Goal: Contribute content: Contribute content

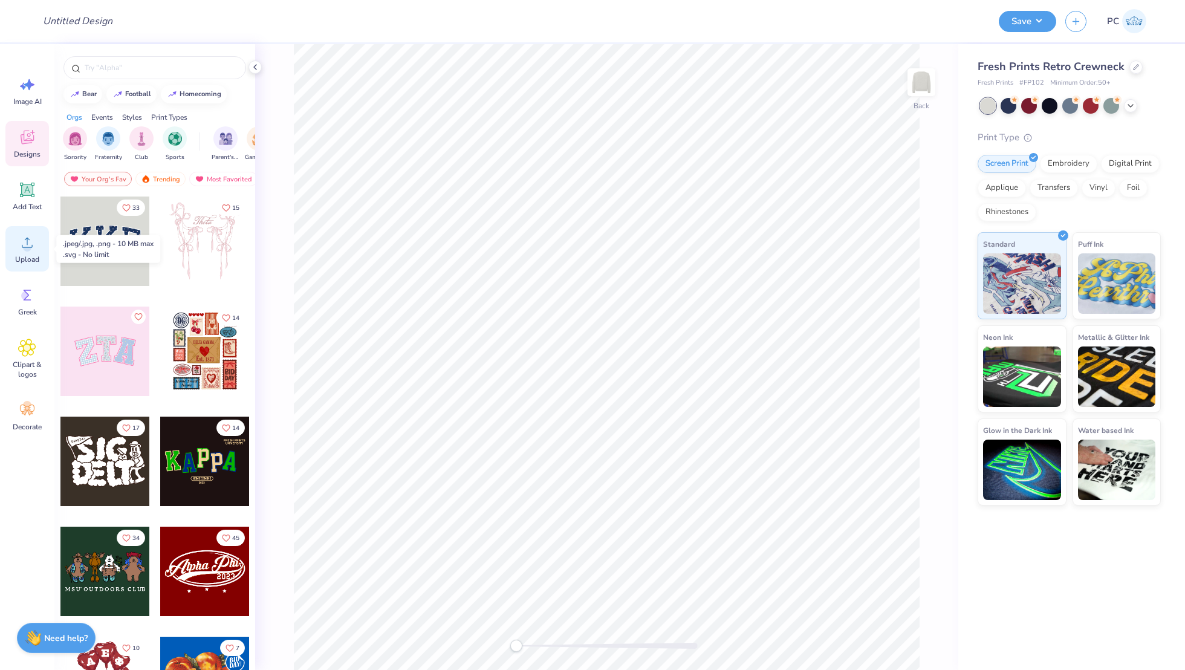
click at [32, 233] on icon at bounding box center [27, 242] width 18 height 18
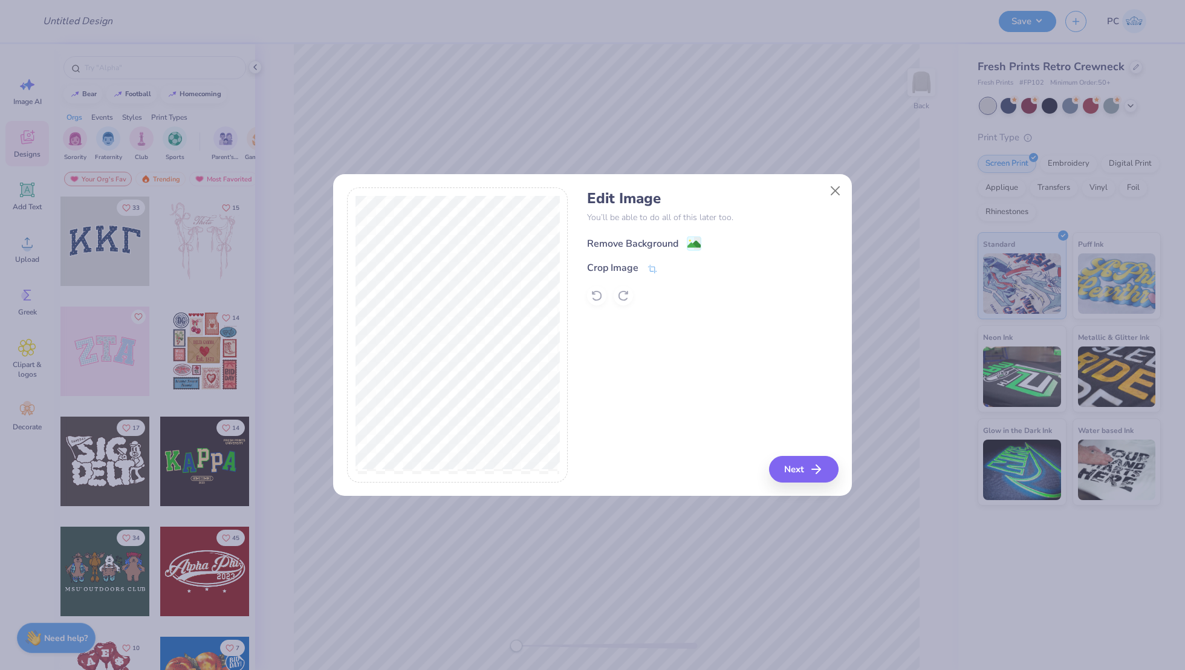
click at [690, 243] on image at bounding box center [693, 244] width 13 height 13
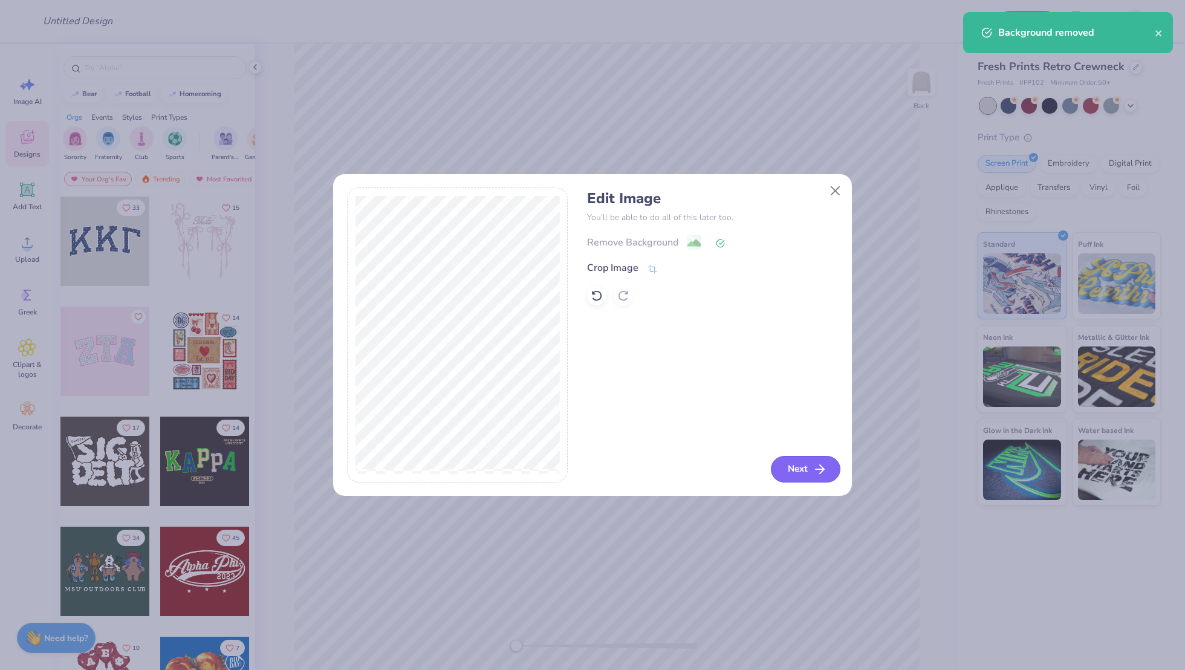
click at [805, 476] on button "Next" at bounding box center [806, 469] width 70 height 27
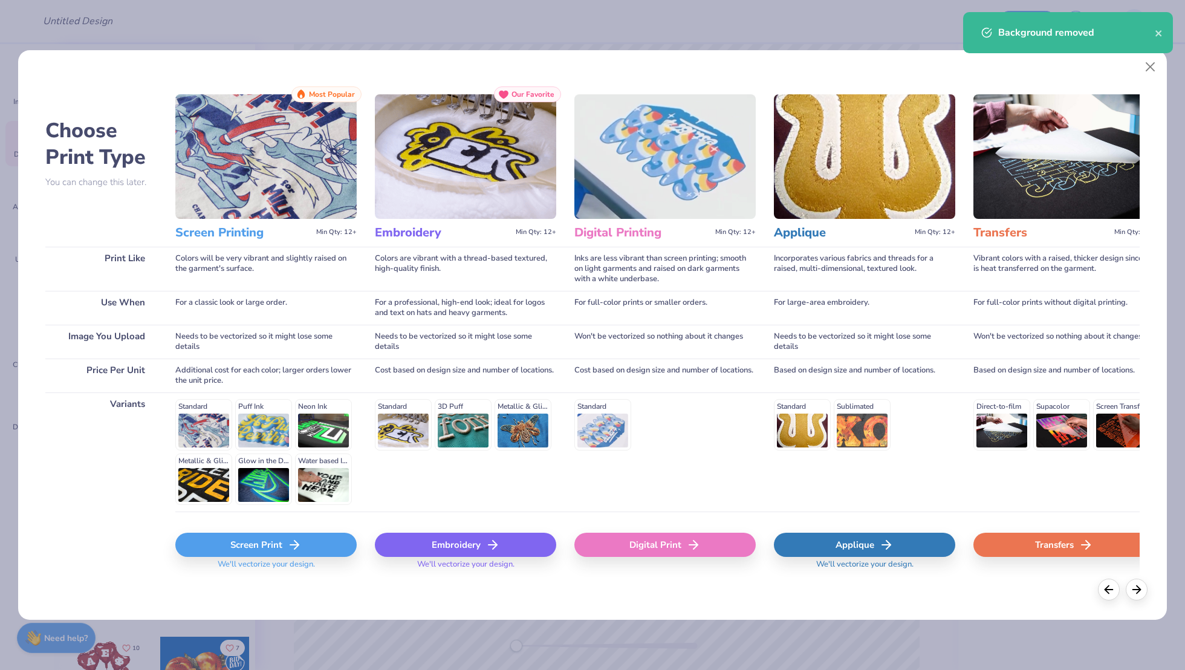
click at [663, 544] on div "Digital Print" at bounding box center [664, 545] width 181 height 24
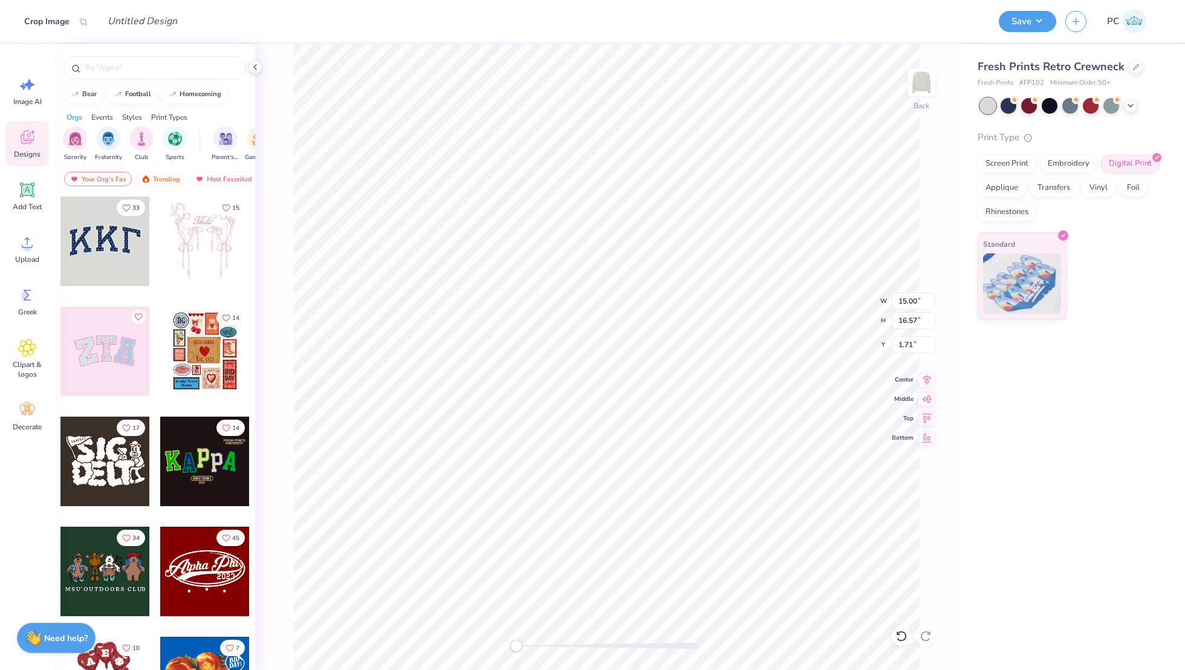
type input "3.30"
type input "3.64"
type input "14.64"
click at [1069, 105] on div at bounding box center [1070, 105] width 16 height 16
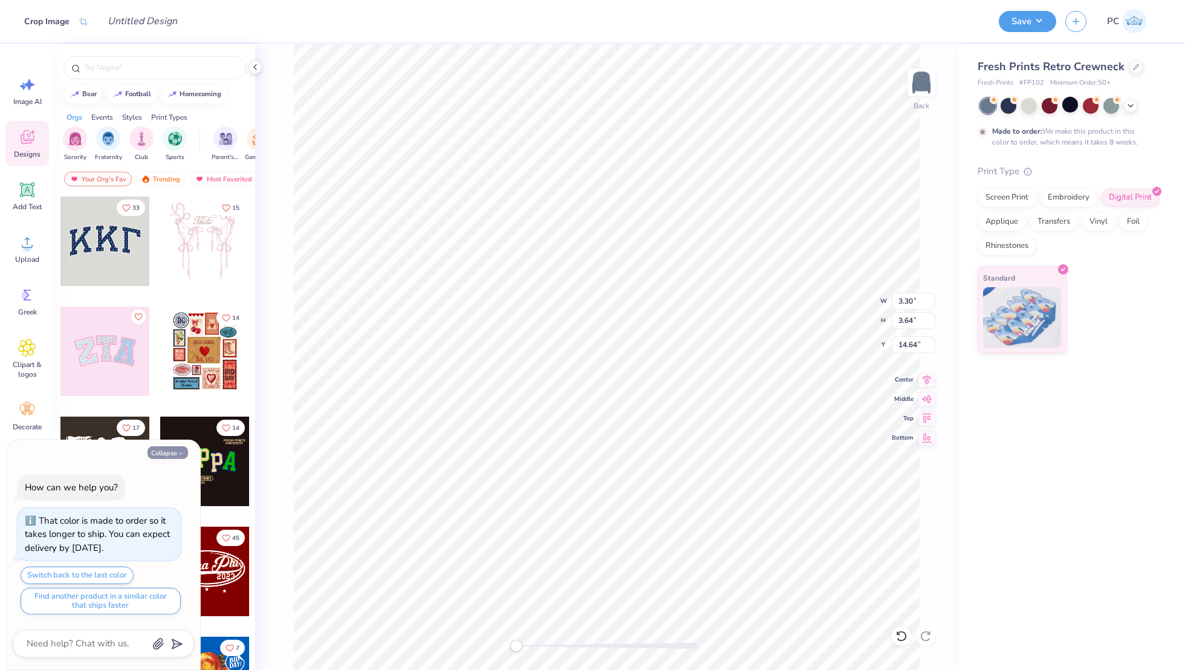
click at [161, 453] on button "Collapse" at bounding box center [168, 452] width 41 height 13
type textarea "x"
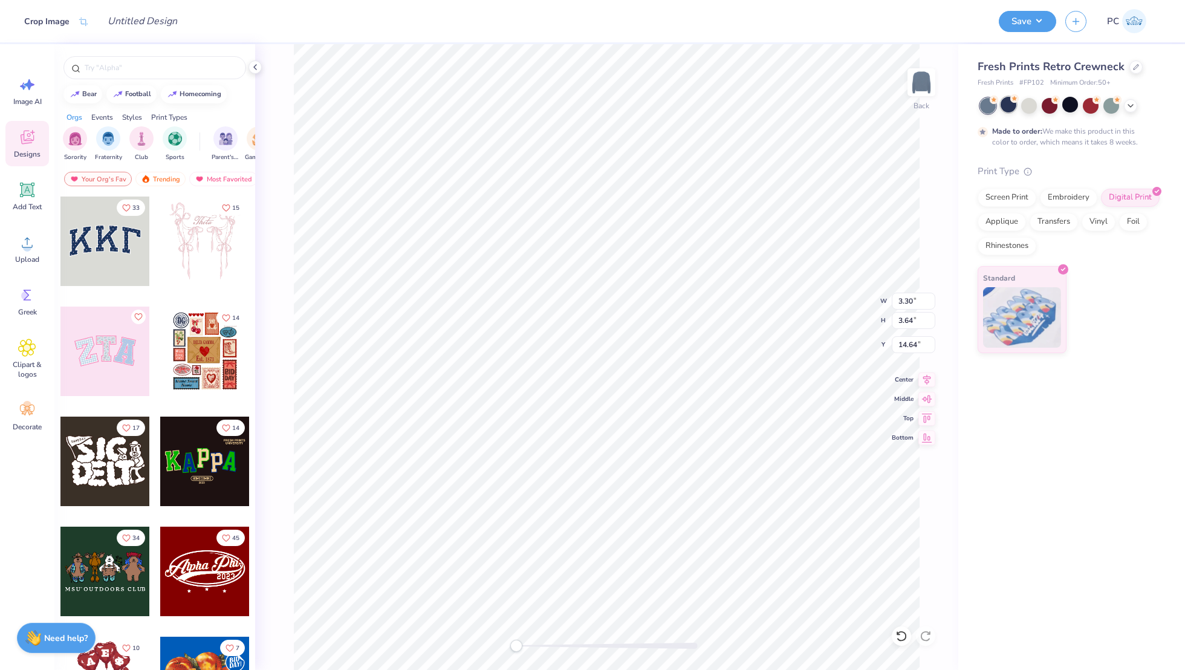
click at [1010, 105] on div at bounding box center [1009, 105] width 16 height 16
click at [1128, 103] on polyline at bounding box center [1130, 104] width 5 height 2
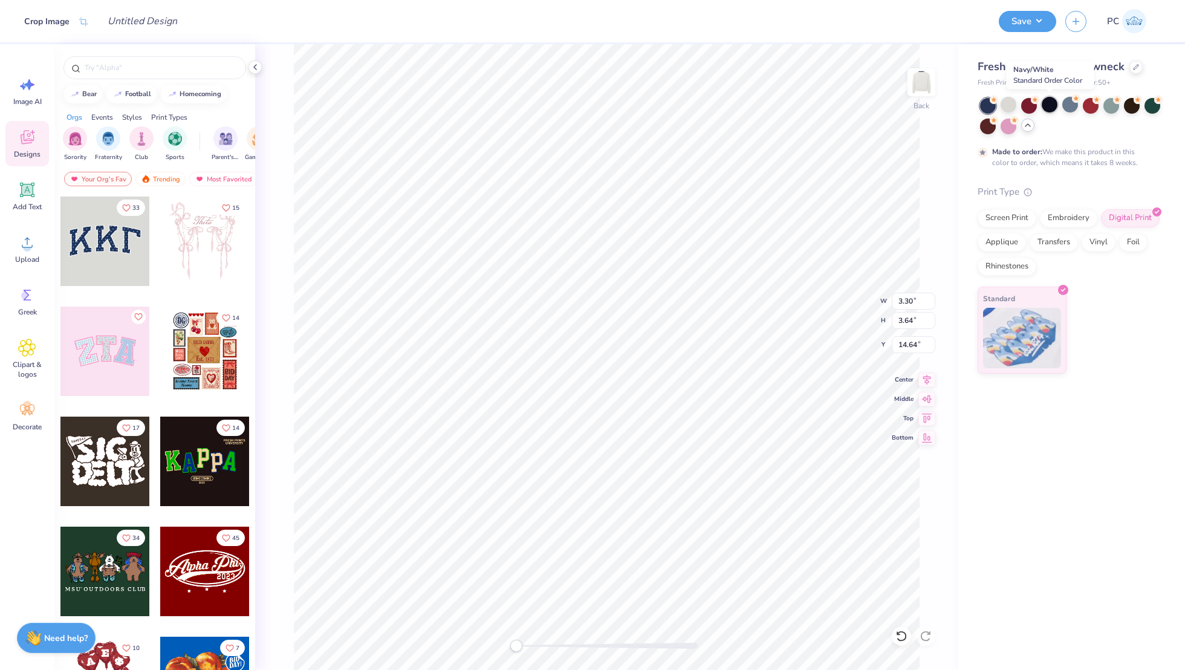
click at [1047, 107] on div at bounding box center [1050, 105] width 16 height 16
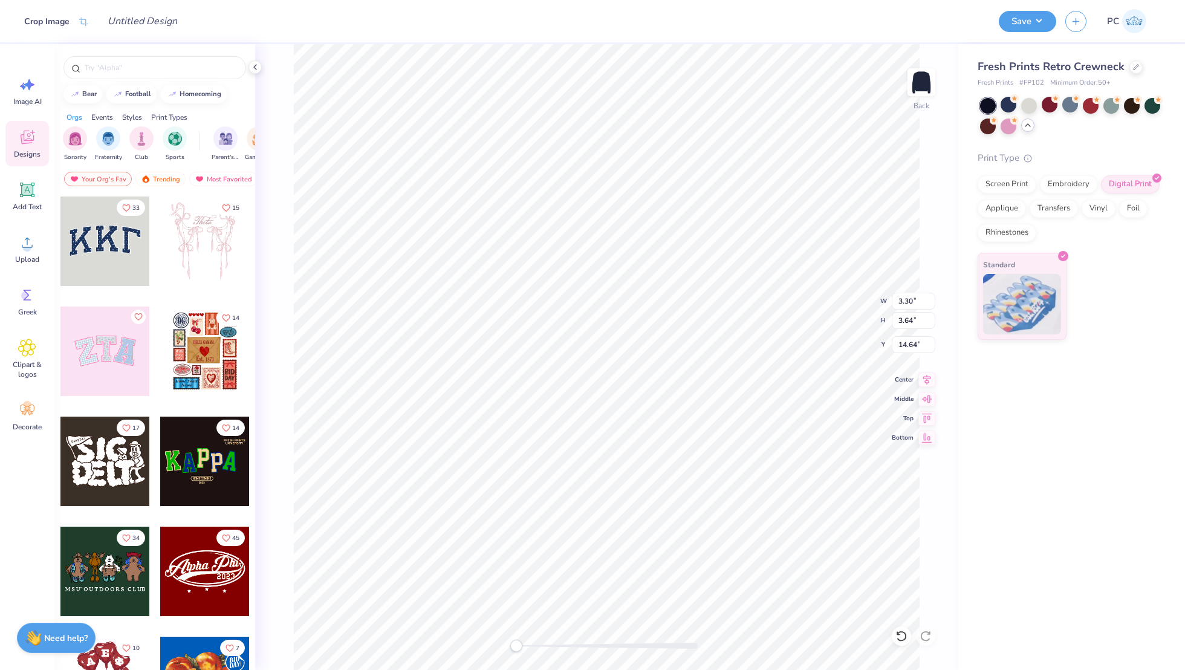
type input "1.18"
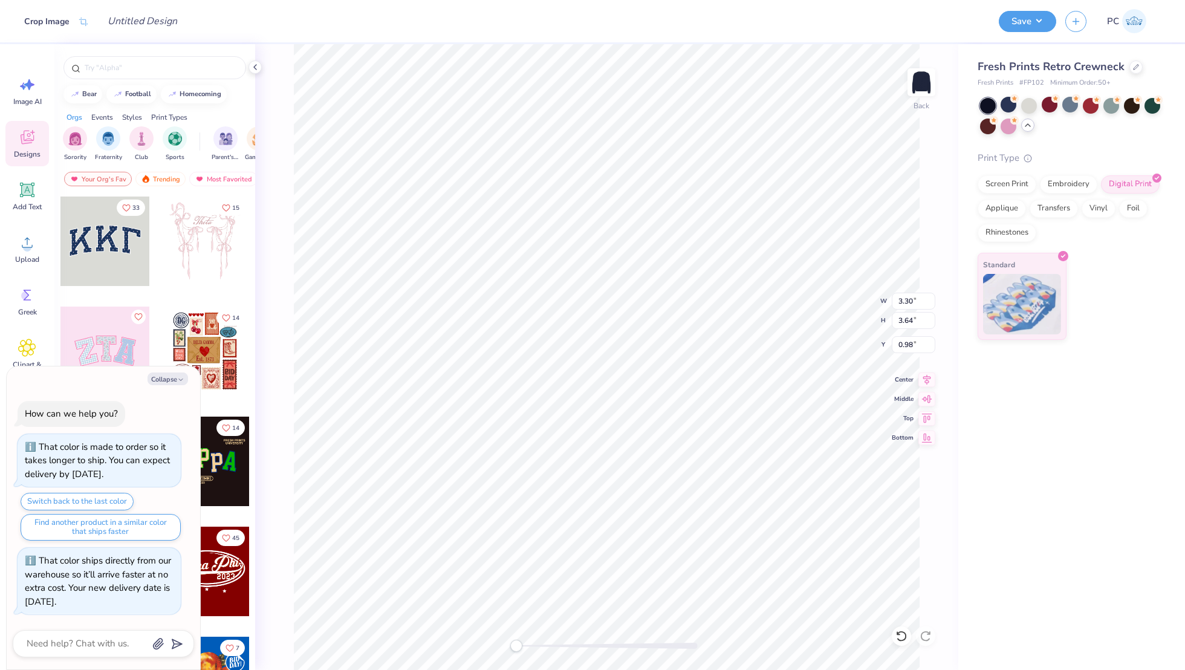
type textarea "x"
type input "0.50"
click at [1022, 24] on button "Save" at bounding box center [1027, 19] width 57 height 21
type textarea "x"
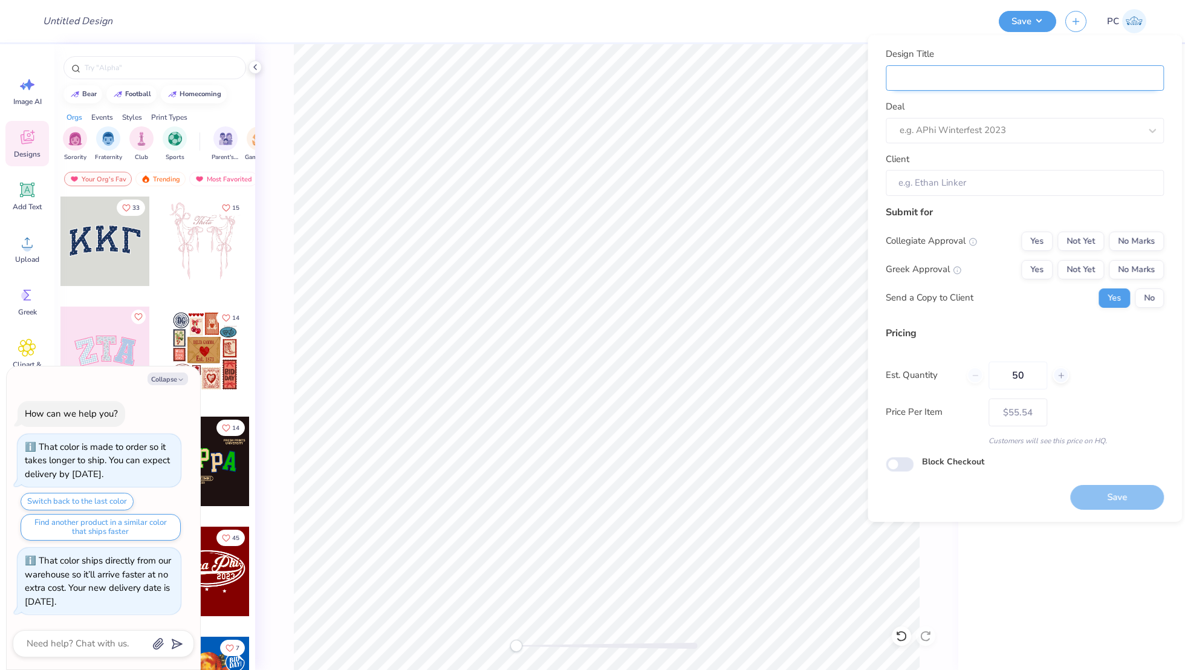
click at [961, 82] on input "Design Title" at bounding box center [1025, 78] width 278 height 26
type input "M"
type textarea "x"
type input "M"
type textarea "x"
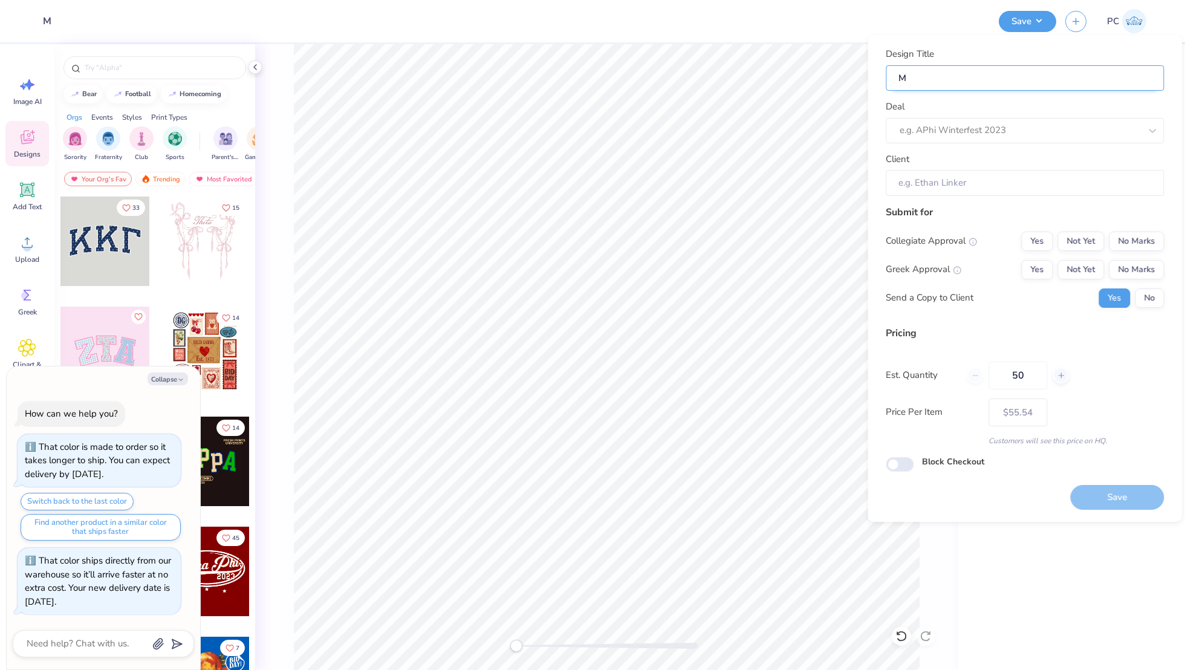
type input "Me"
type textarea "x"
type input "Me"
type textarea "x"
type input "Mer"
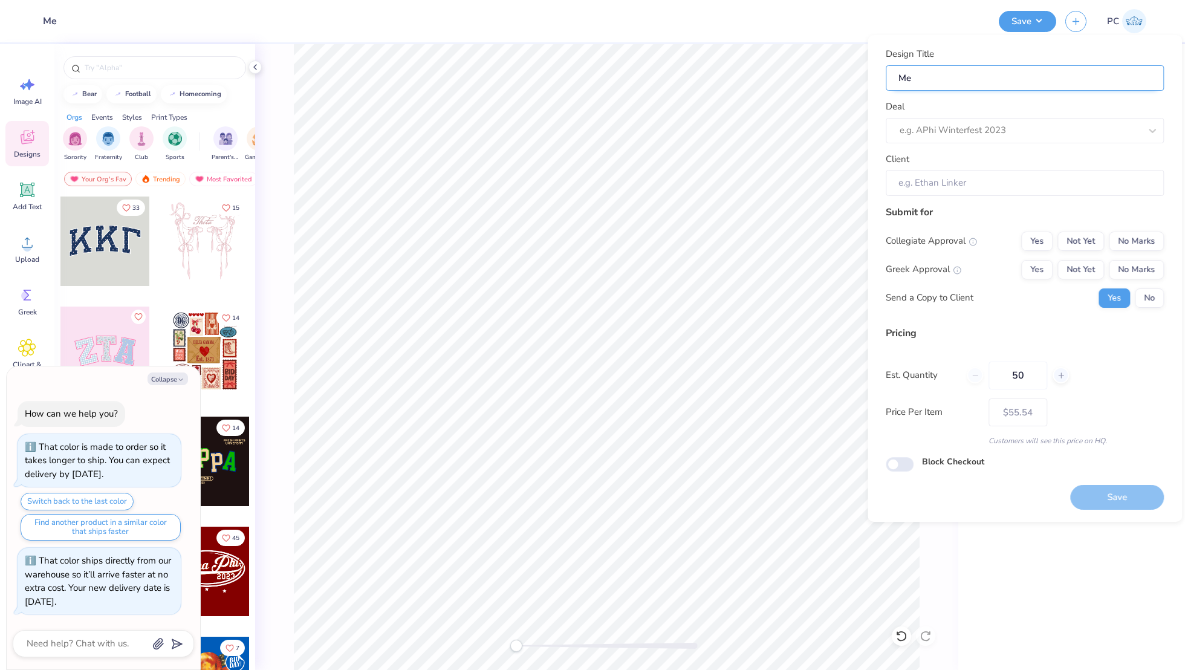
type textarea "x"
type input "Mer"
type textarea "x"
type input "Merc"
type textarea "x"
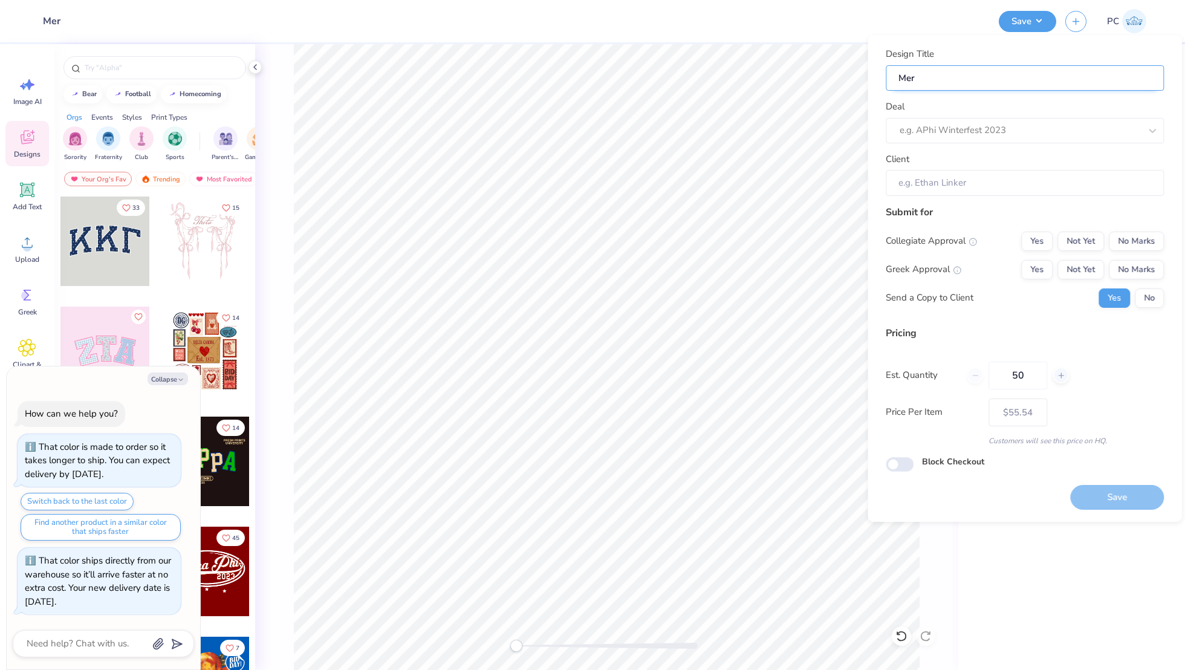
type input "Merc"
type textarea "x"
type input "Merch"
type textarea "x"
type input "Merch"
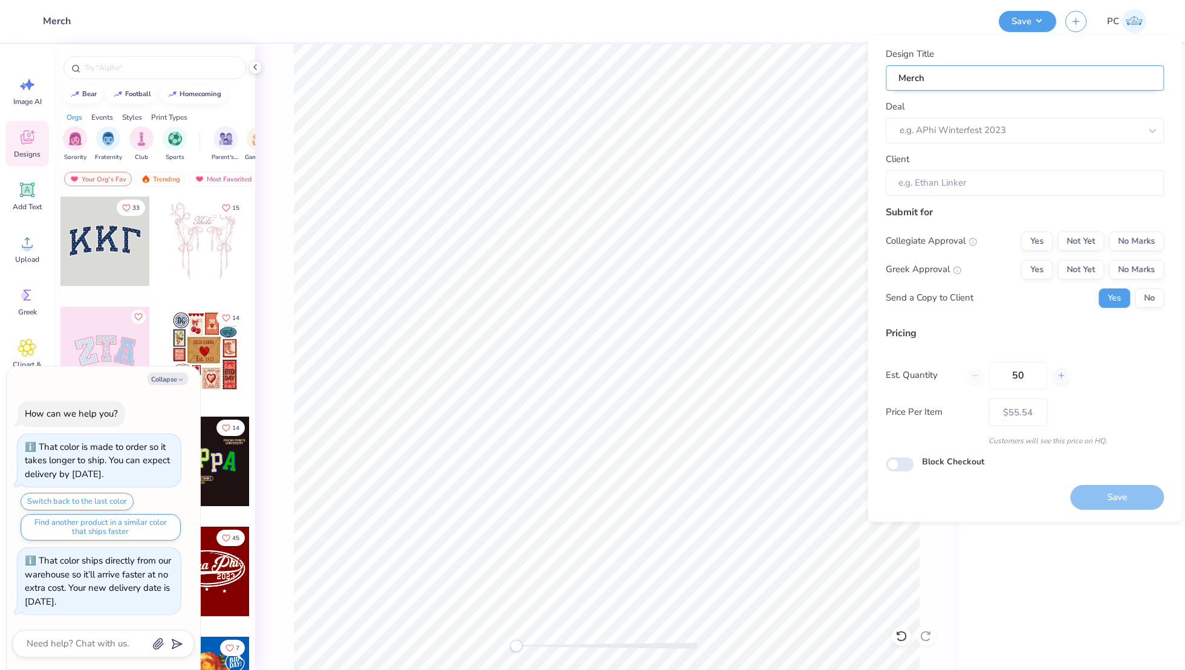
type textarea "x"
type input "Merch"
click at [894, 129] on div "e.g. APhi Winterfest 2023" at bounding box center [1025, 130] width 278 height 25
type input "Club Assist"
click at [978, 131] on div at bounding box center [1020, 130] width 241 height 16
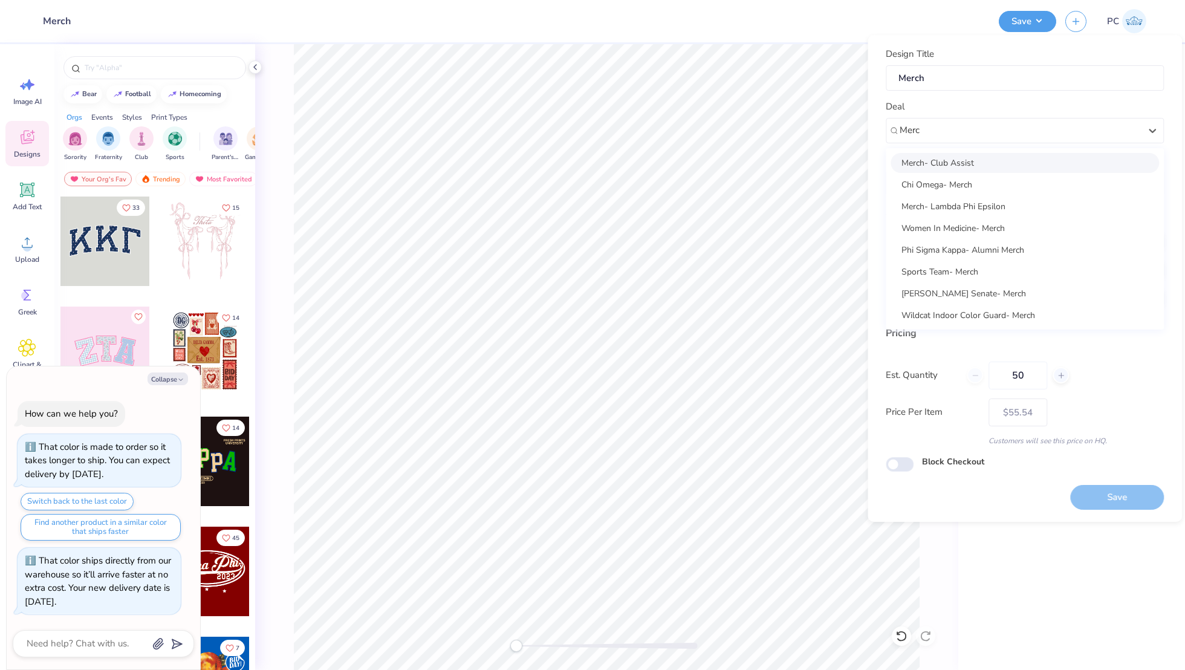
click at [1001, 164] on div "Merch- Club Assist" at bounding box center [1025, 163] width 268 height 20
type input "Merc"
type textarea "x"
type input "[PERSON_NAME]"
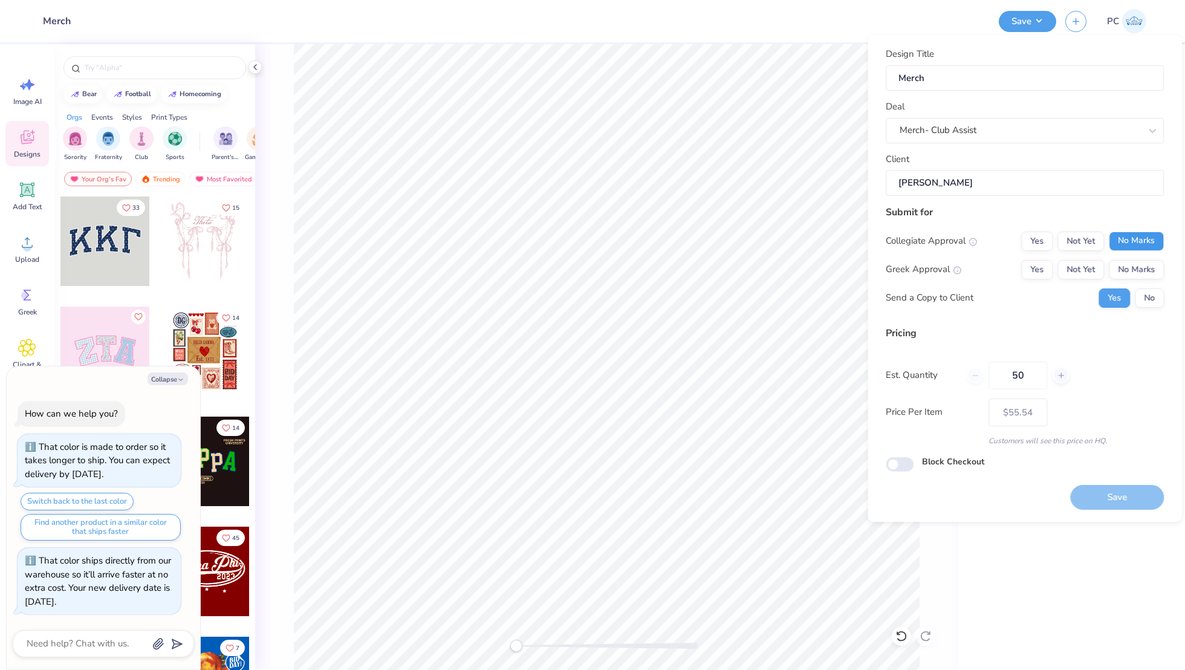
click at [1145, 237] on button "No Marks" at bounding box center [1136, 241] width 55 height 19
click at [1140, 262] on button "No Marks" at bounding box center [1136, 269] width 55 height 19
type textarea "x"
type input "– –"
type textarea "x"
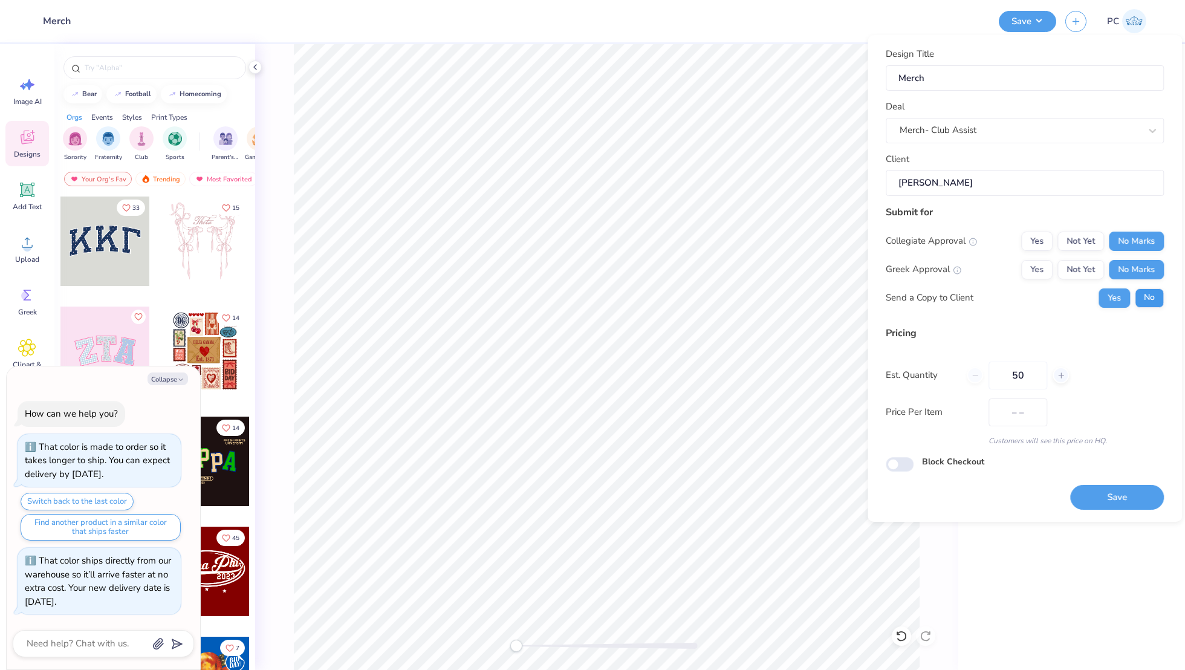
type input "$55.54"
click at [909, 467] on input "Block Checkout" at bounding box center [900, 464] width 28 height 15
checkbox input "true"
click at [1138, 496] on button "Save" at bounding box center [1117, 497] width 94 height 25
type textarea "x"
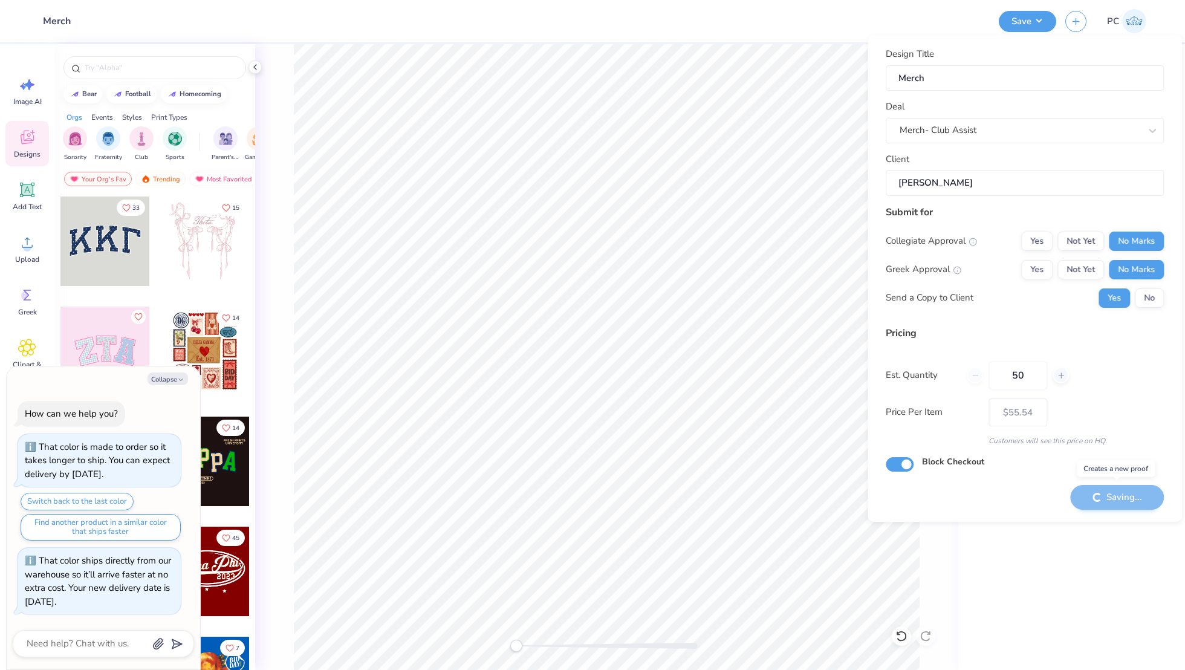
type input "– –"
type textarea "x"
type input "$55.54"
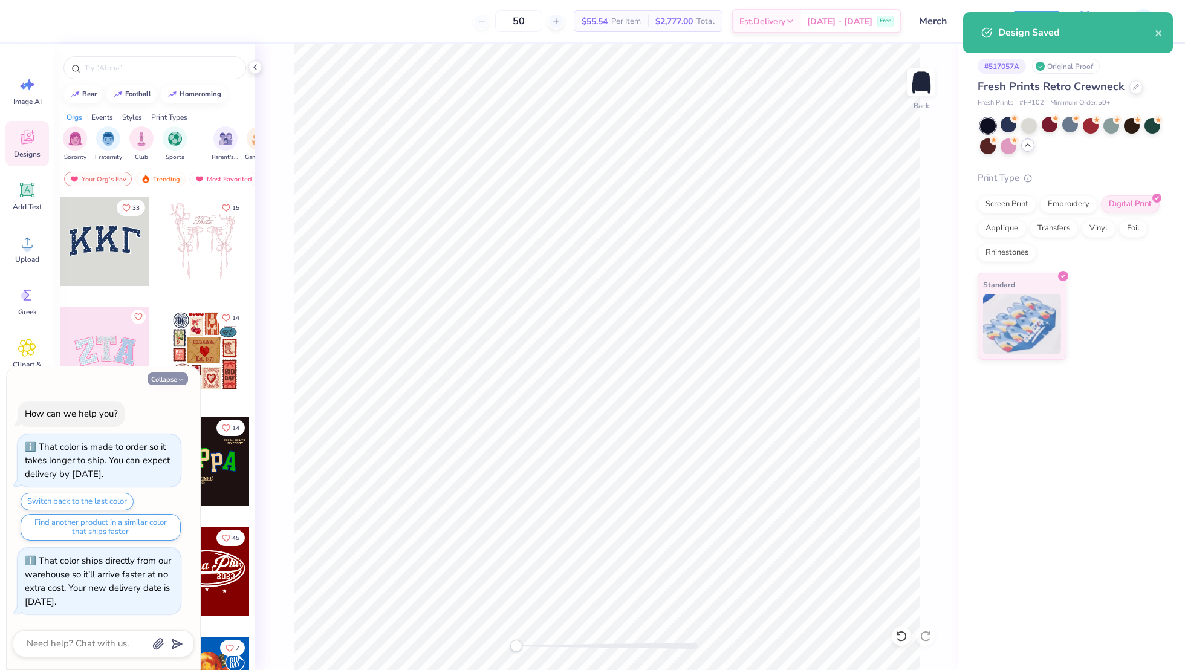
click at [148, 378] on button "Collapse" at bounding box center [168, 378] width 41 height 13
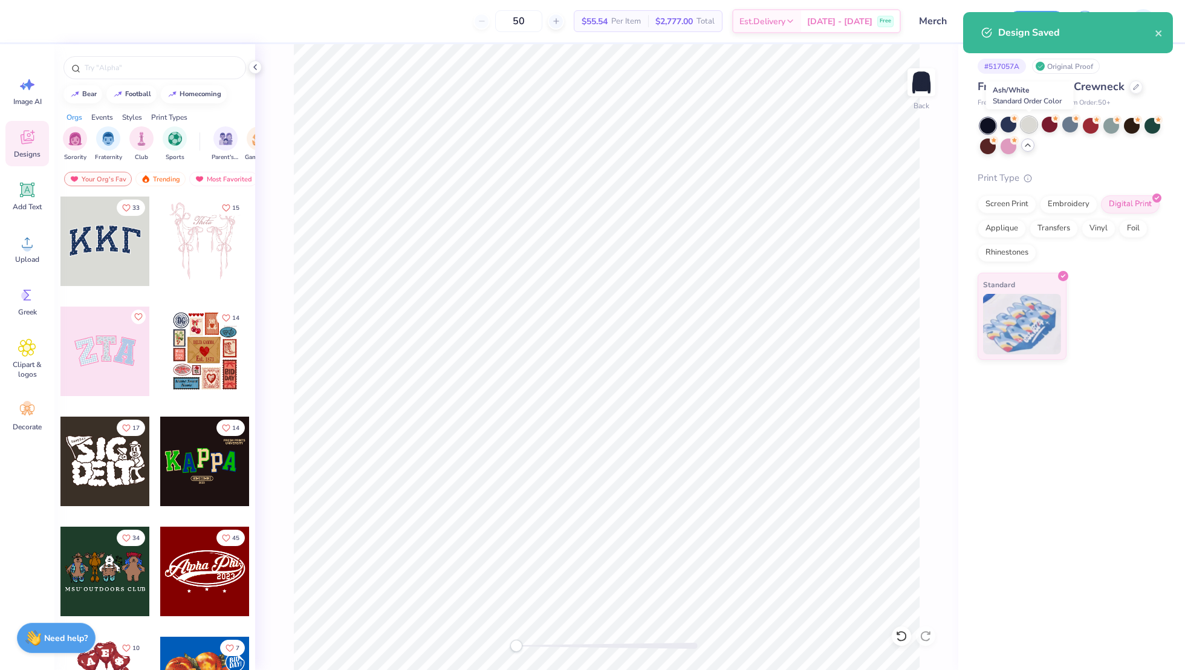
click at [1030, 126] on div at bounding box center [1029, 125] width 16 height 16
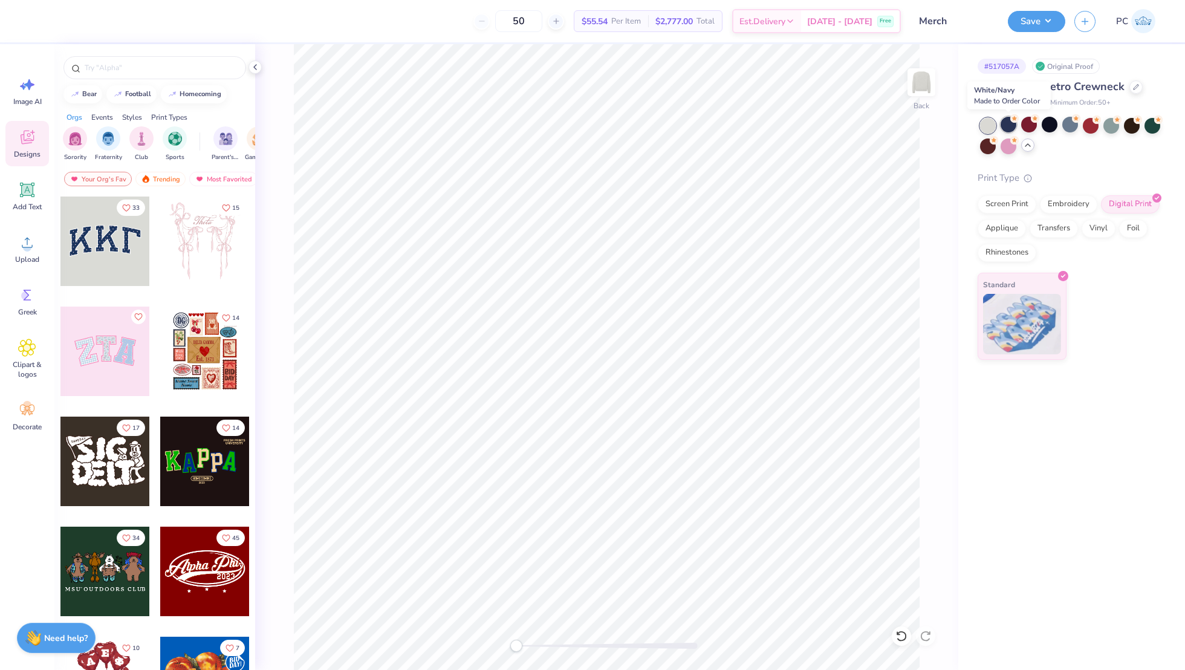
click at [1009, 125] on div at bounding box center [1009, 125] width 16 height 16
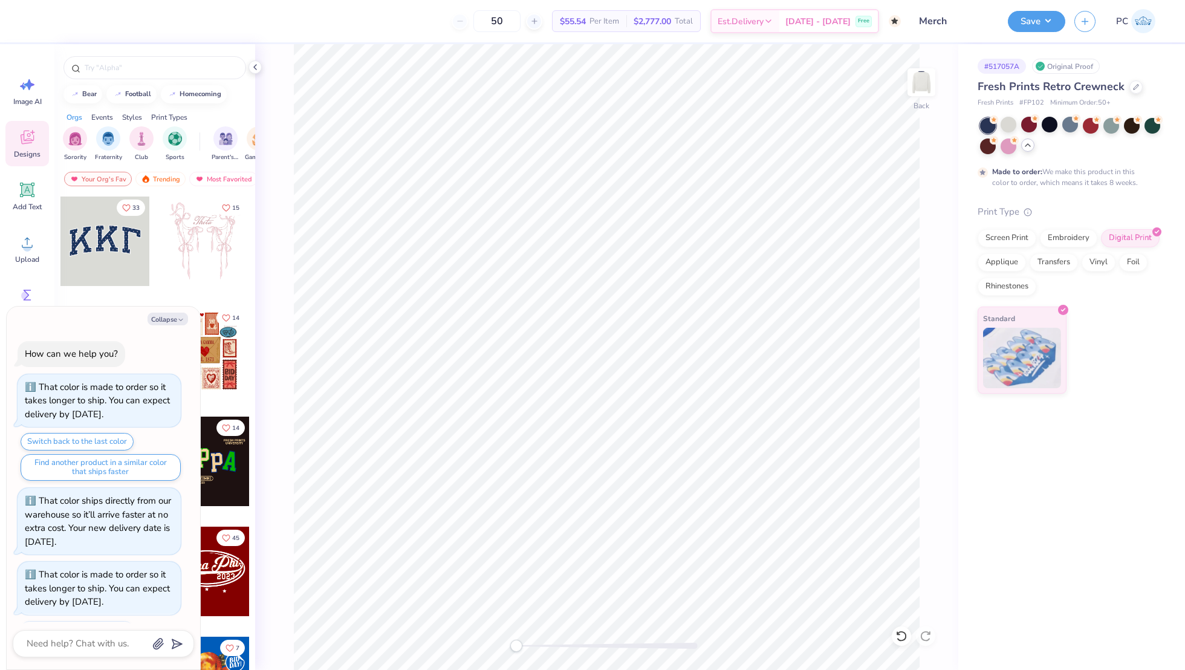
scroll to position [52, 0]
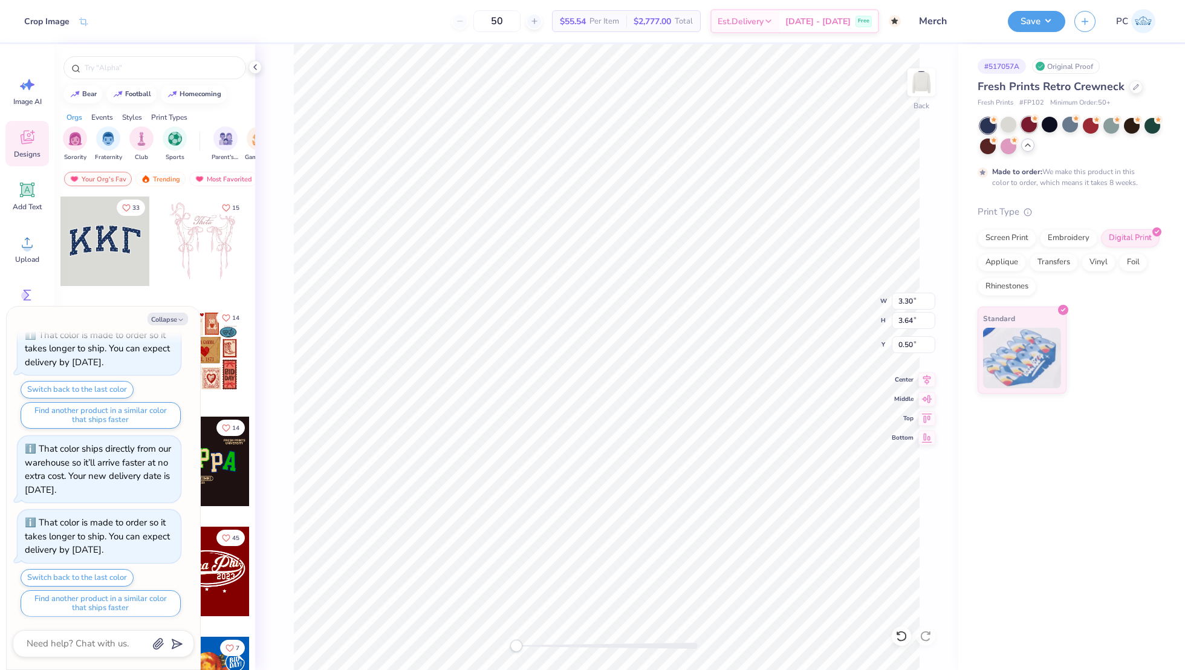
click at [1031, 122] on div at bounding box center [1029, 125] width 16 height 16
click at [989, 145] on div at bounding box center [988, 145] width 16 height 16
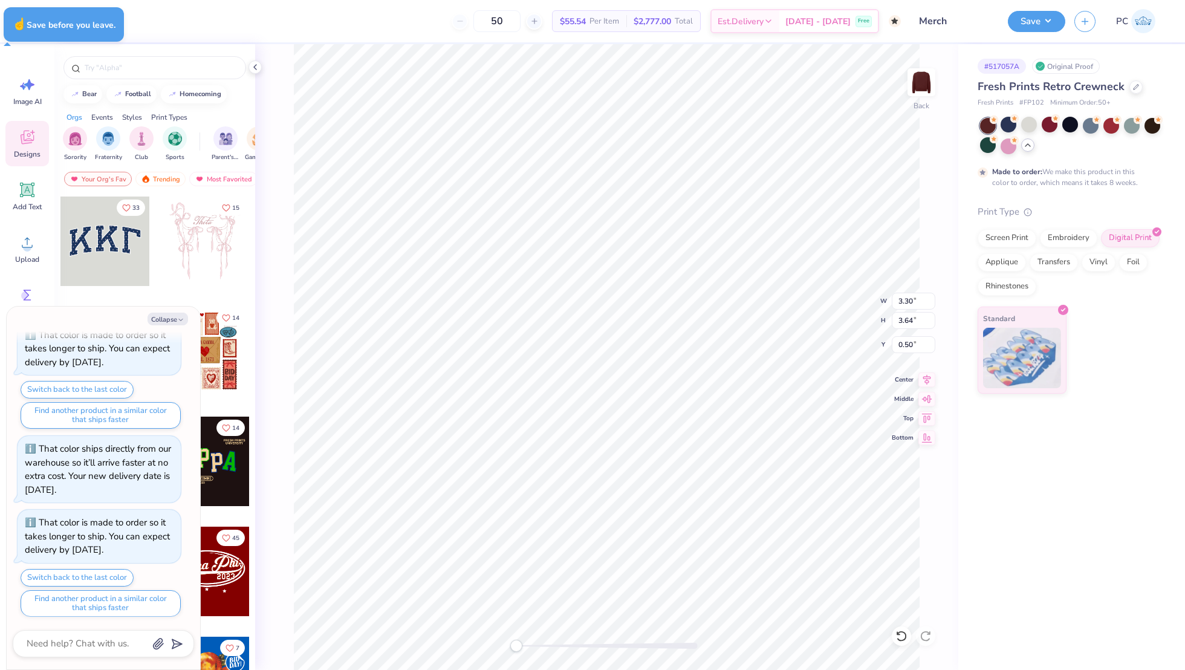
type textarea "x"
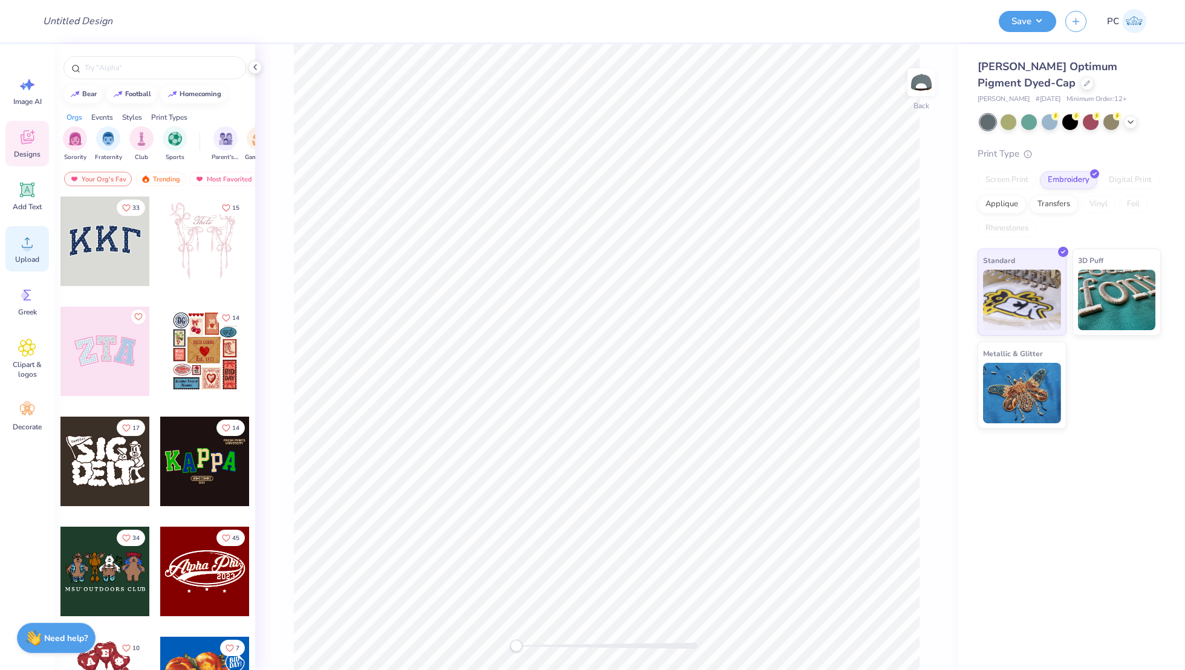
click at [25, 242] on icon at bounding box center [27, 242] width 18 height 18
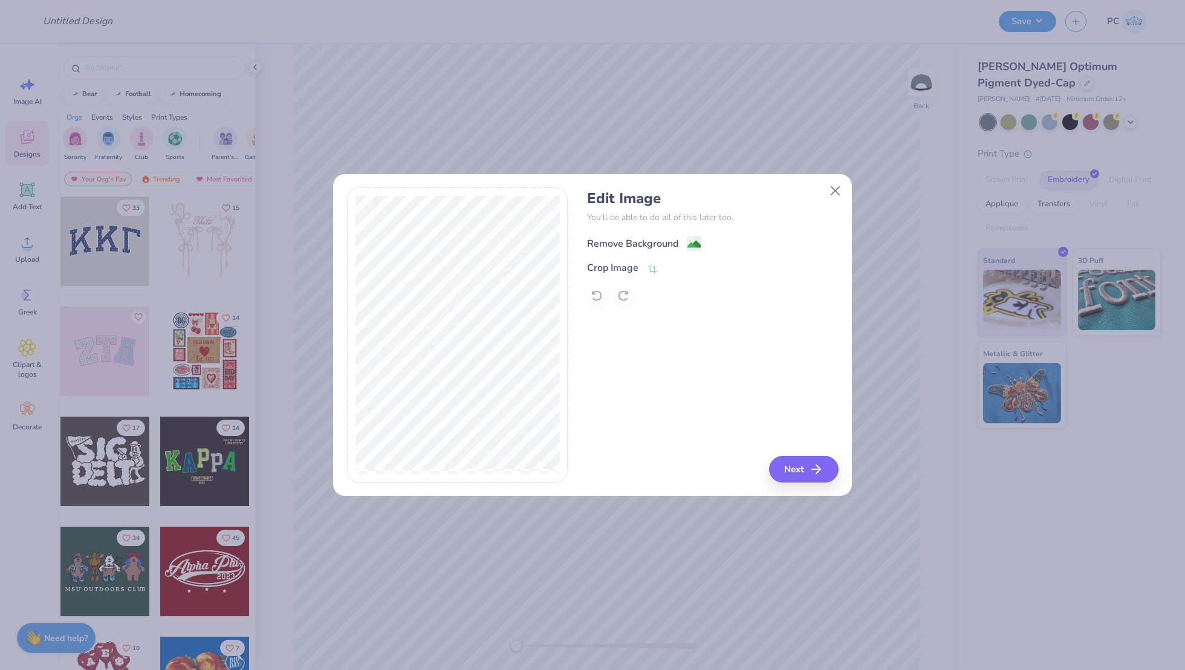
click at [697, 239] on image at bounding box center [693, 244] width 13 height 13
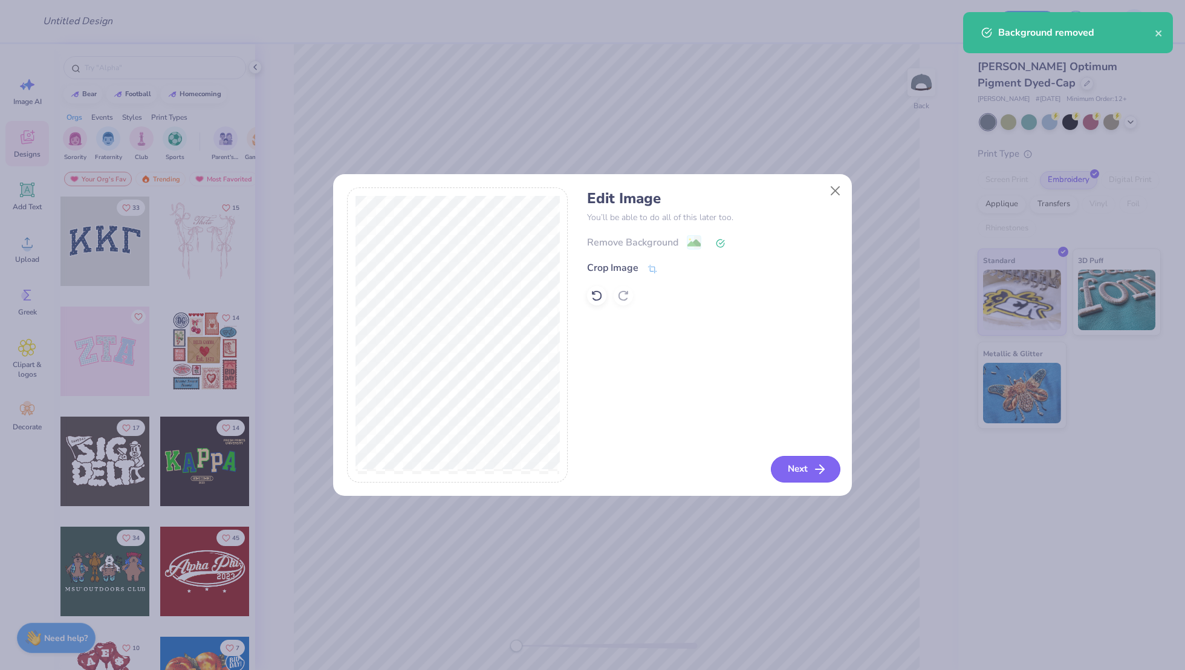
click at [787, 473] on button "Next" at bounding box center [806, 469] width 70 height 27
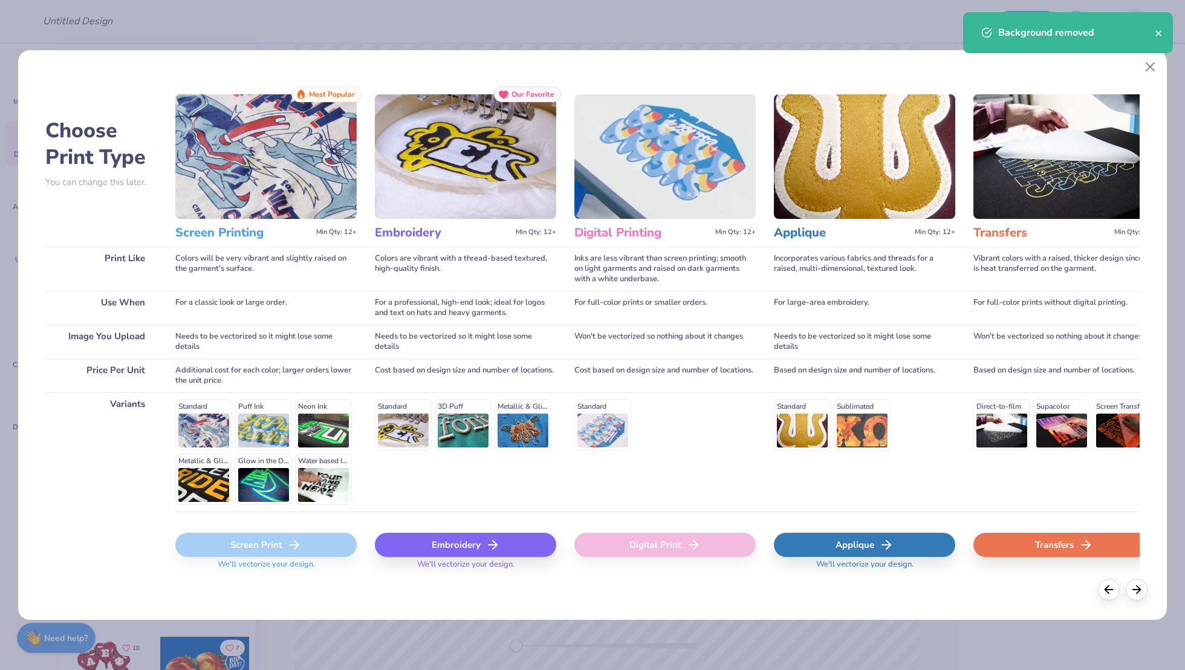
click at [686, 552] on div "Digital Print" at bounding box center [664, 545] width 181 height 24
click at [686, 545] on icon at bounding box center [693, 545] width 15 height 15
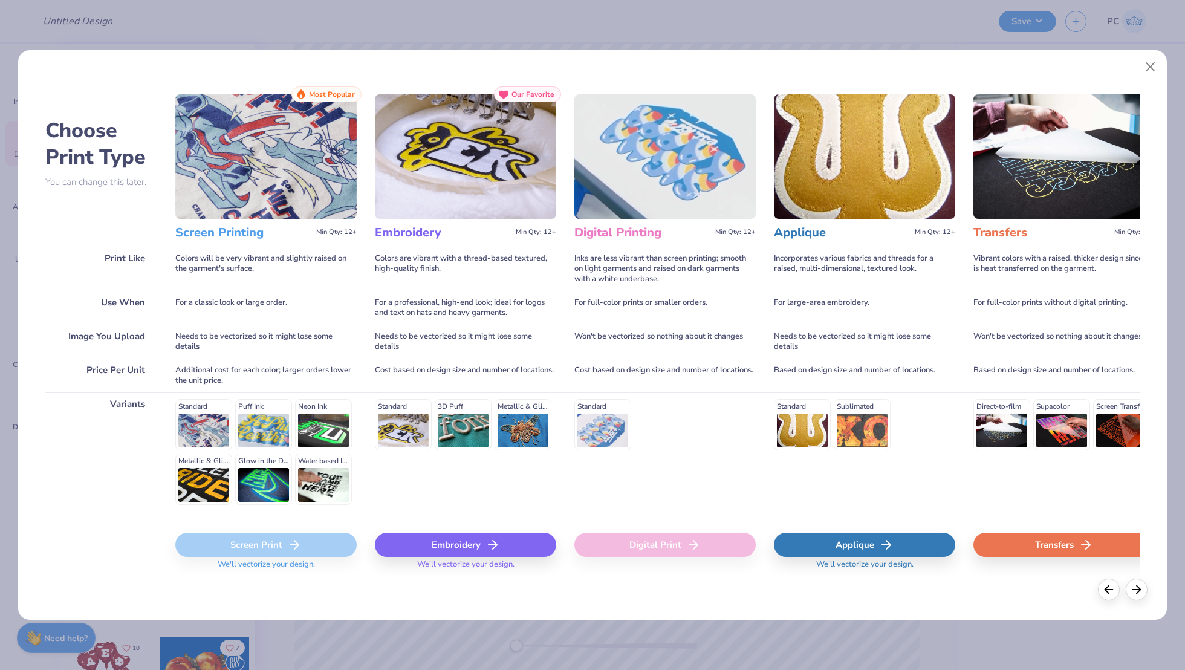
click at [476, 543] on div "Embroidery" at bounding box center [465, 545] width 181 height 24
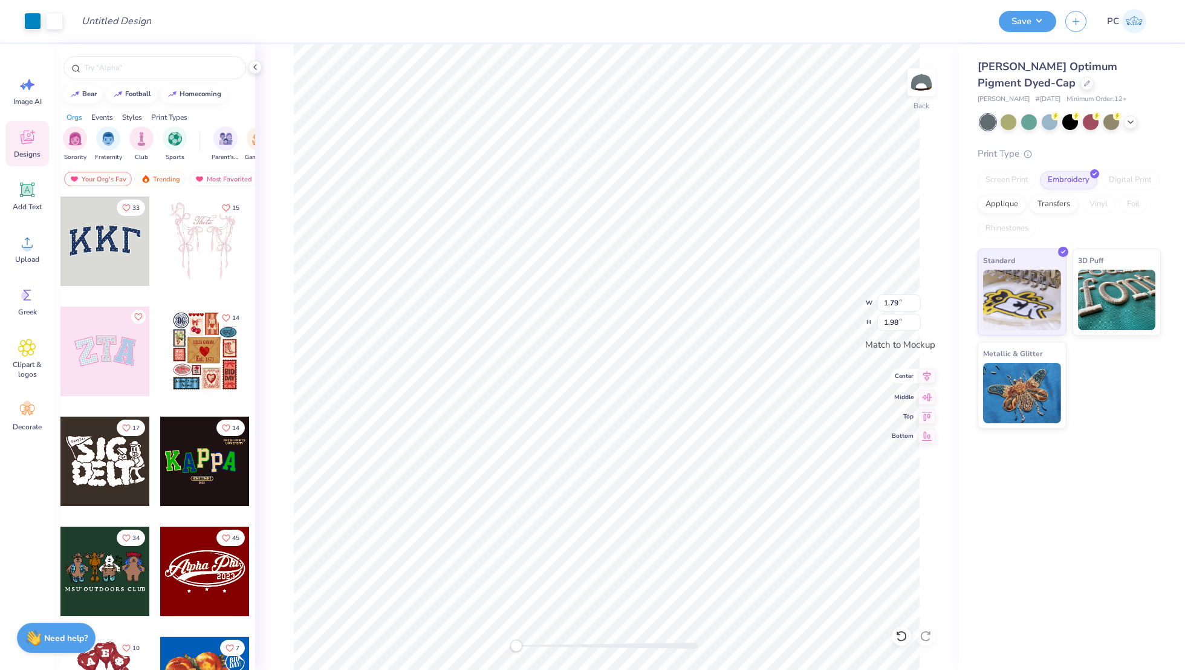
click at [924, 381] on icon at bounding box center [926, 376] width 17 height 15
click at [930, 375] on icon at bounding box center [926, 376] width 17 height 15
click at [1028, 24] on button "Save" at bounding box center [1027, 19] width 57 height 21
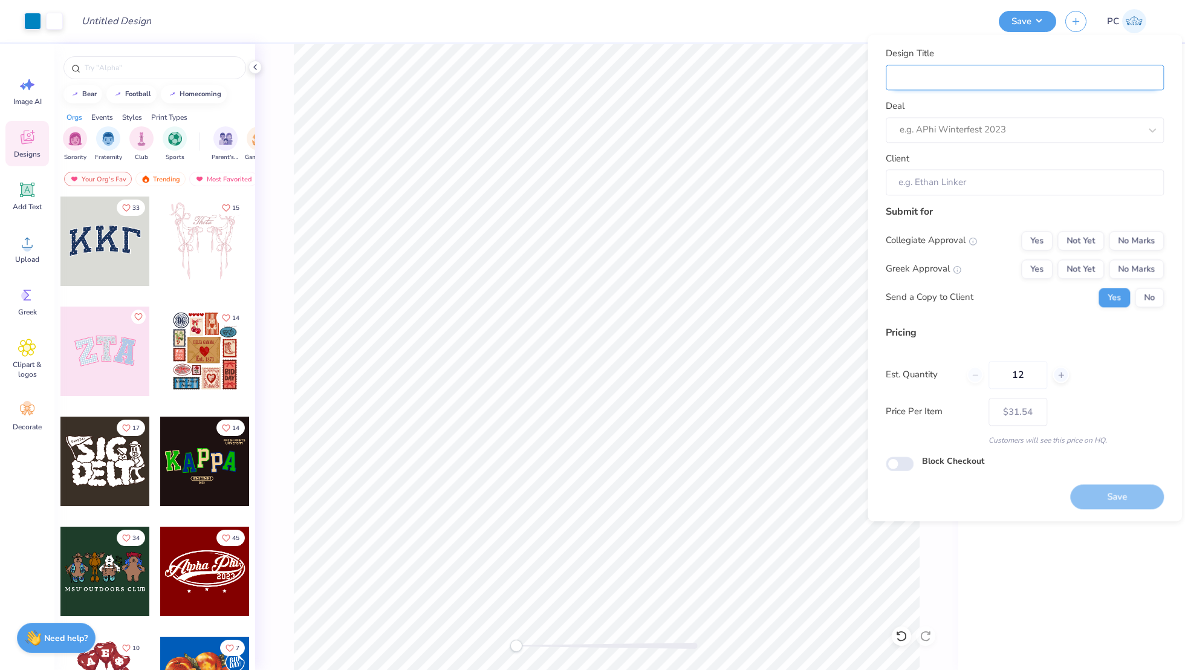
click at [971, 85] on input "Design Title" at bounding box center [1025, 78] width 278 height 26
type input "M"
type input "Me"
type input "Mer"
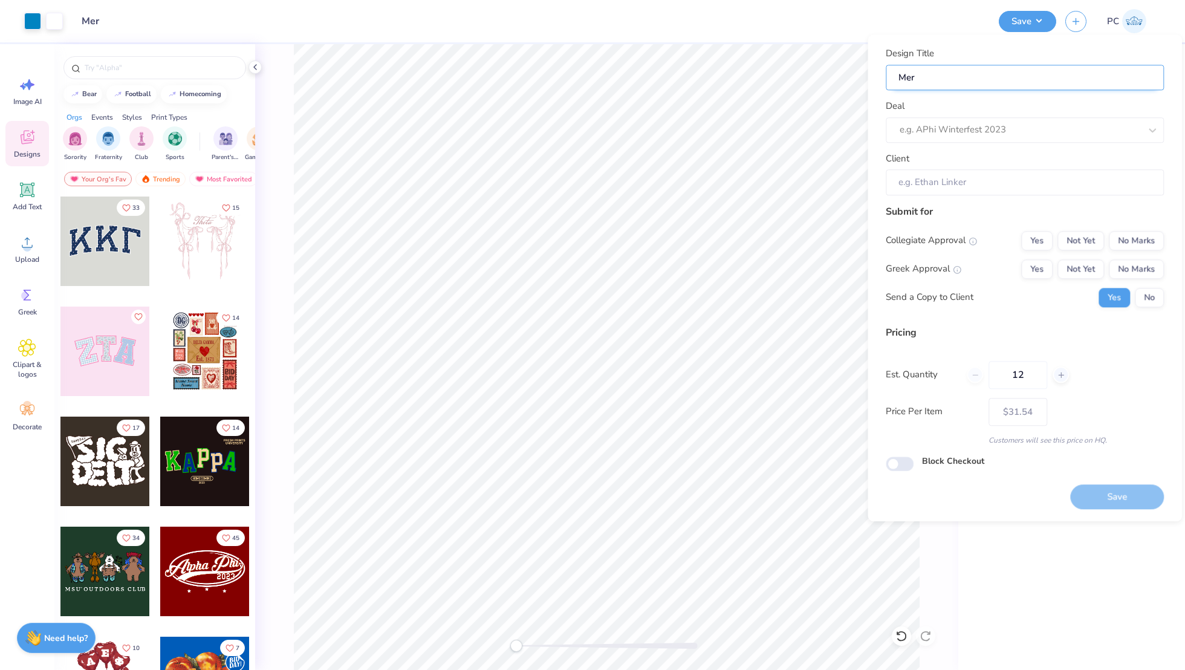
type input "Merc"
type input "Merch"
click at [947, 119] on div "e.g. APhi Winterfest 2023" at bounding box center [1025, 129] width 278 height 25
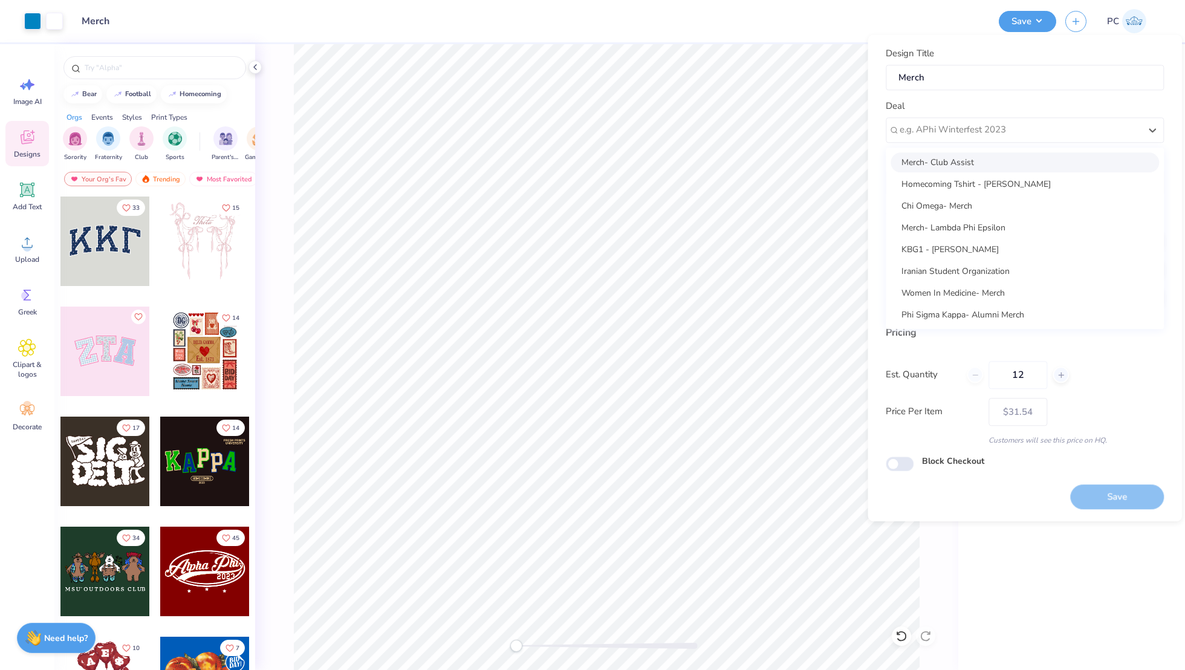
click at [937, 158] on div "Merch- Club Assist" at bounding box center [1025, 162] width 268 height 20
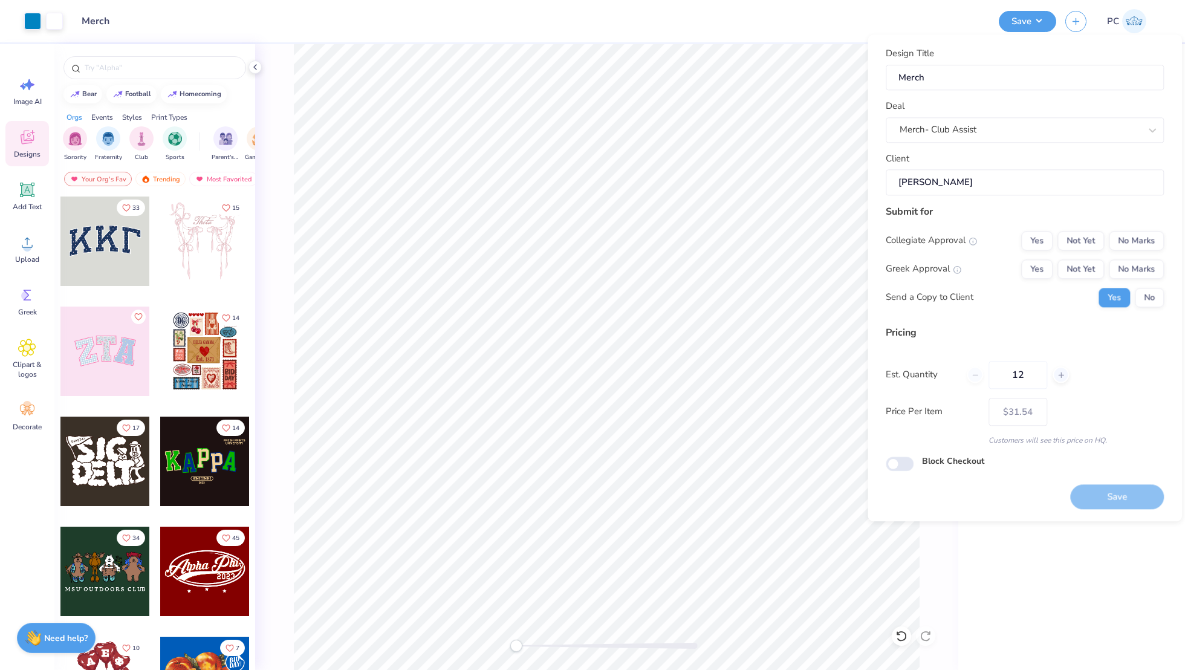
type input "[PERSON_NAME]"
click at [1151, 238] on button "No Marks" at bounding box center [1136, 240] width 55 height 19
click at [1146, 265] on button "No Marks" at bounding box center [1136, 268] width 55 height 19
type input "$31.54"
click at [901, 466] on input "Block Checkout" at bounding box center [900, 463] width 28 height 15
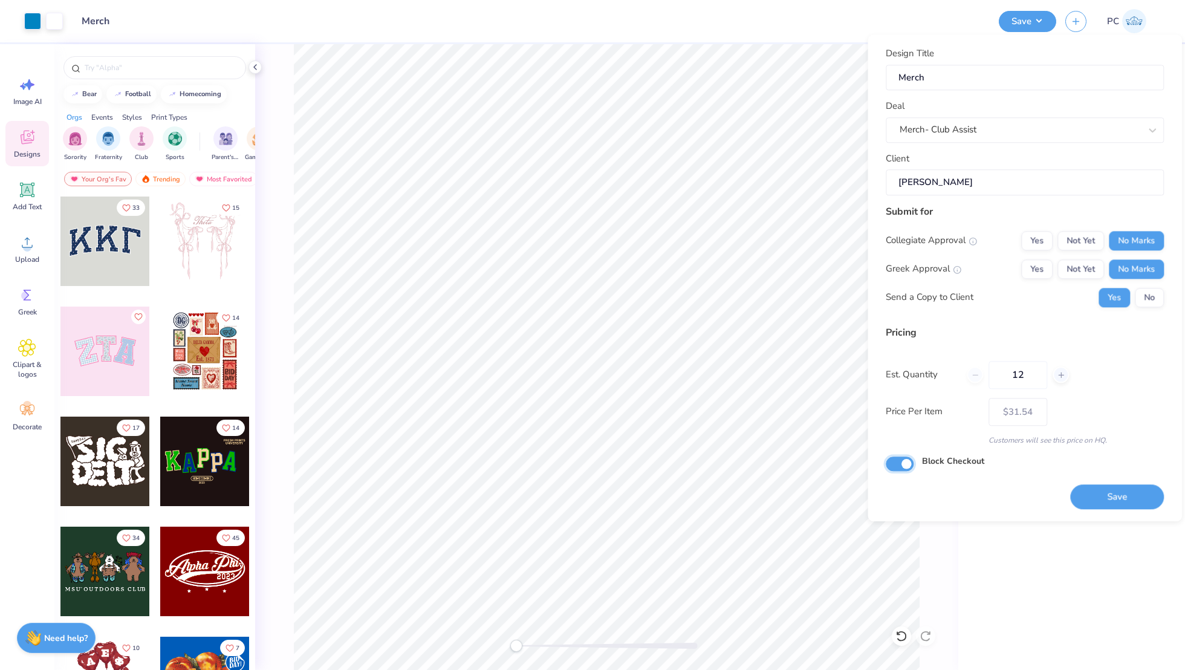
checkbox input "true"
click at [1127, 485] on button "Save" at bounding box center [1117, 497] width 94 height 25
type input "$31.54"
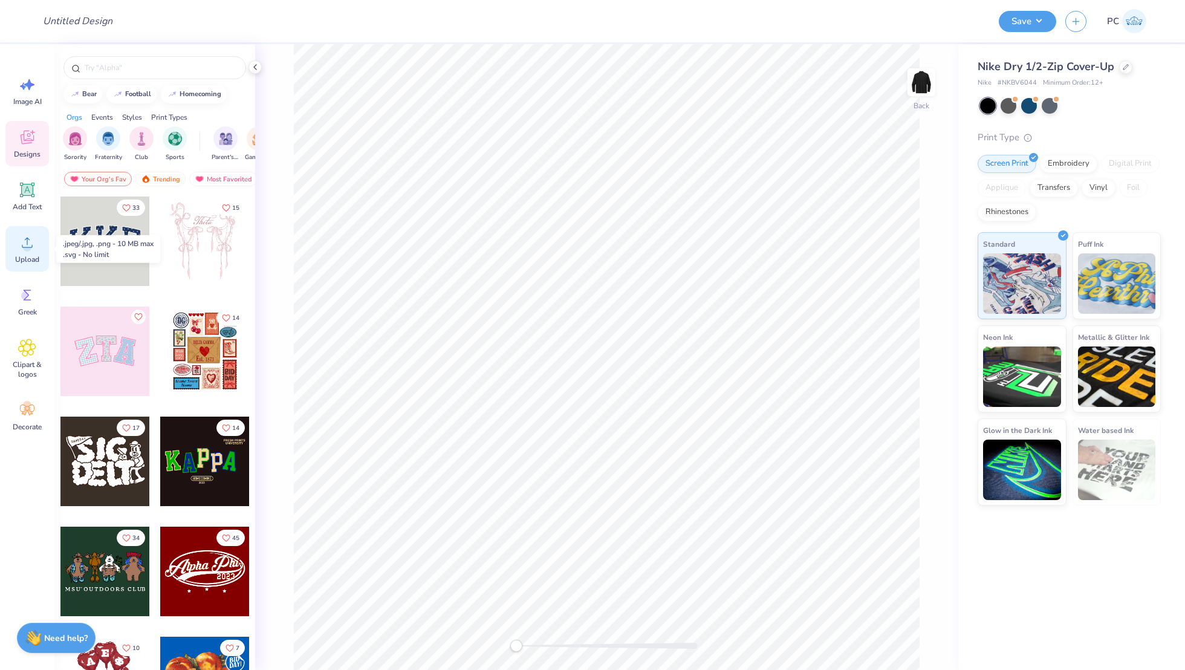
click at [24, 245] on circle at bounding box center [27, 247] width 8 height 8
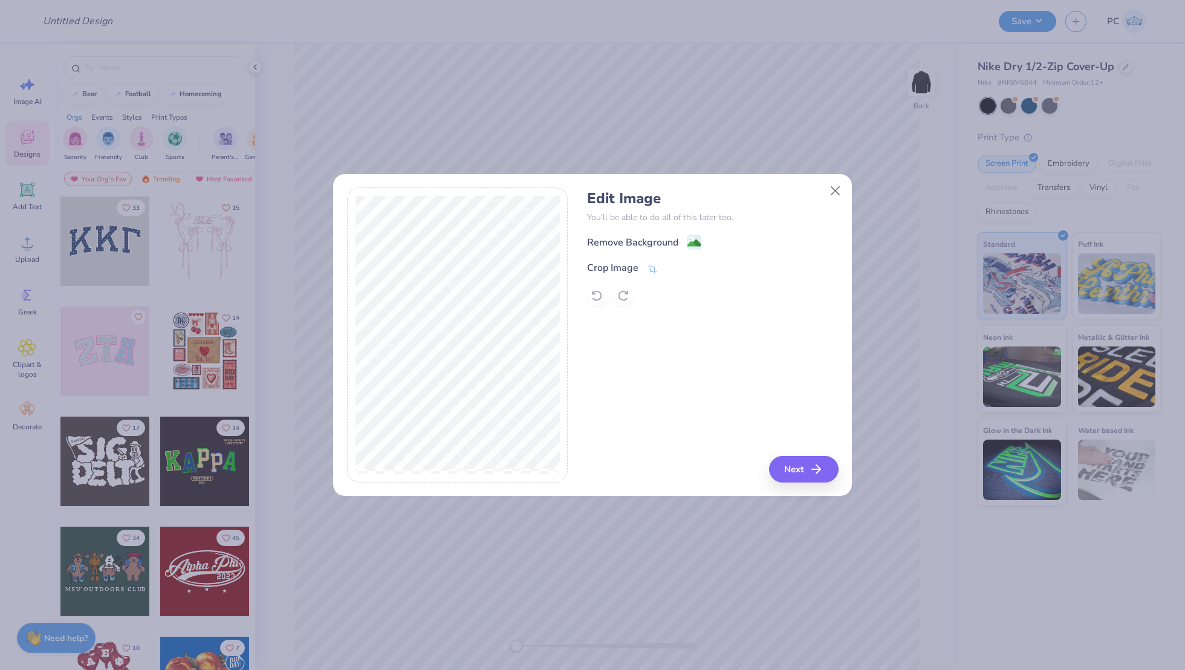
click at [689, 230] on div "Edit Image You’ll be able to do all of this later too. Remove Background Crop I…" at bounding box center [712, 247] width 251 height 115
click at [689, 238] on image at bounding box center [693, 244] width 13 height 13
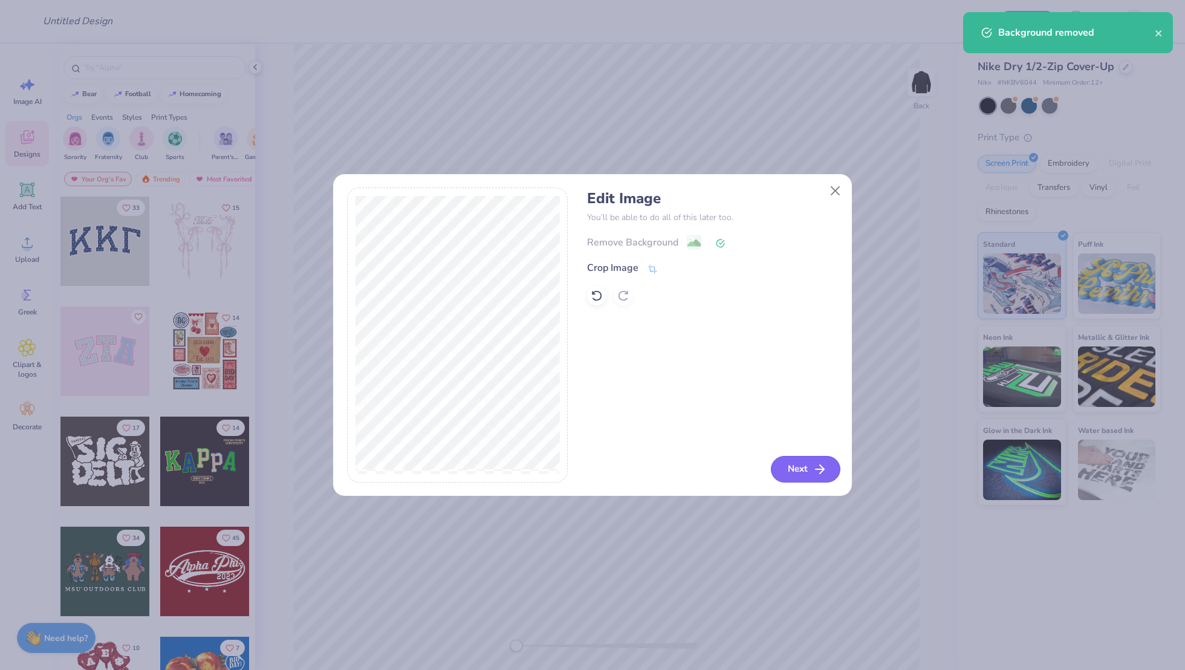
click at [815, 470] on icon "button" at bounding box center [820, 469] width 15 height 15
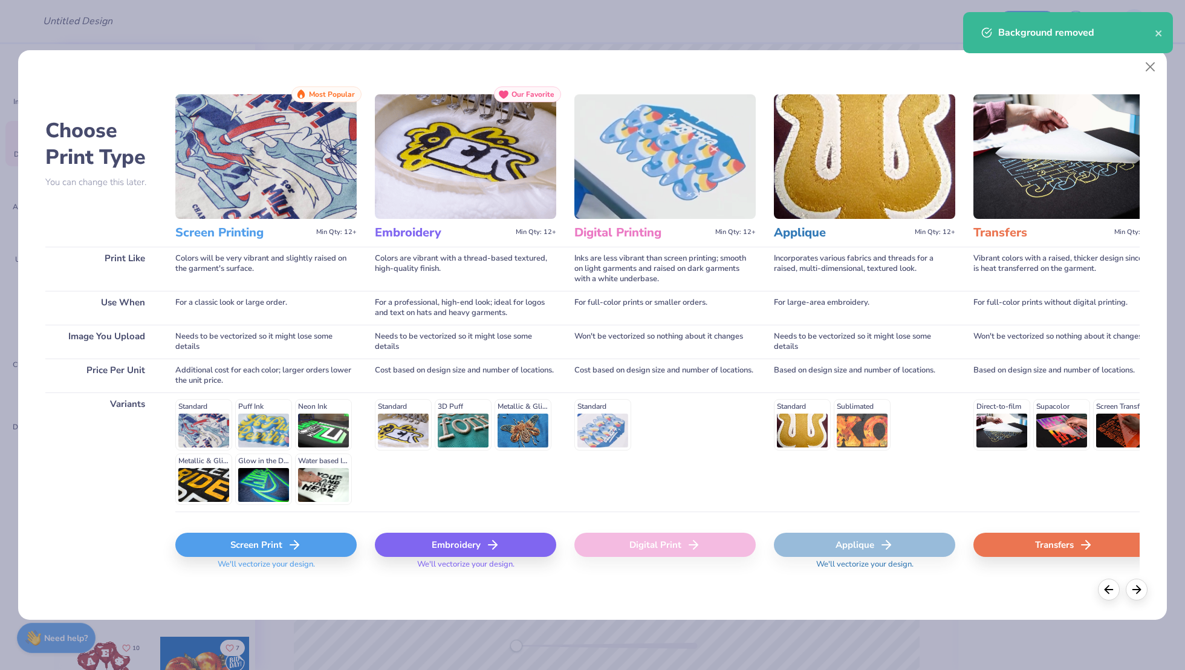
click at [468, 543] on div "Embroidery" at bounding box center [465, 545] width 181 height 24
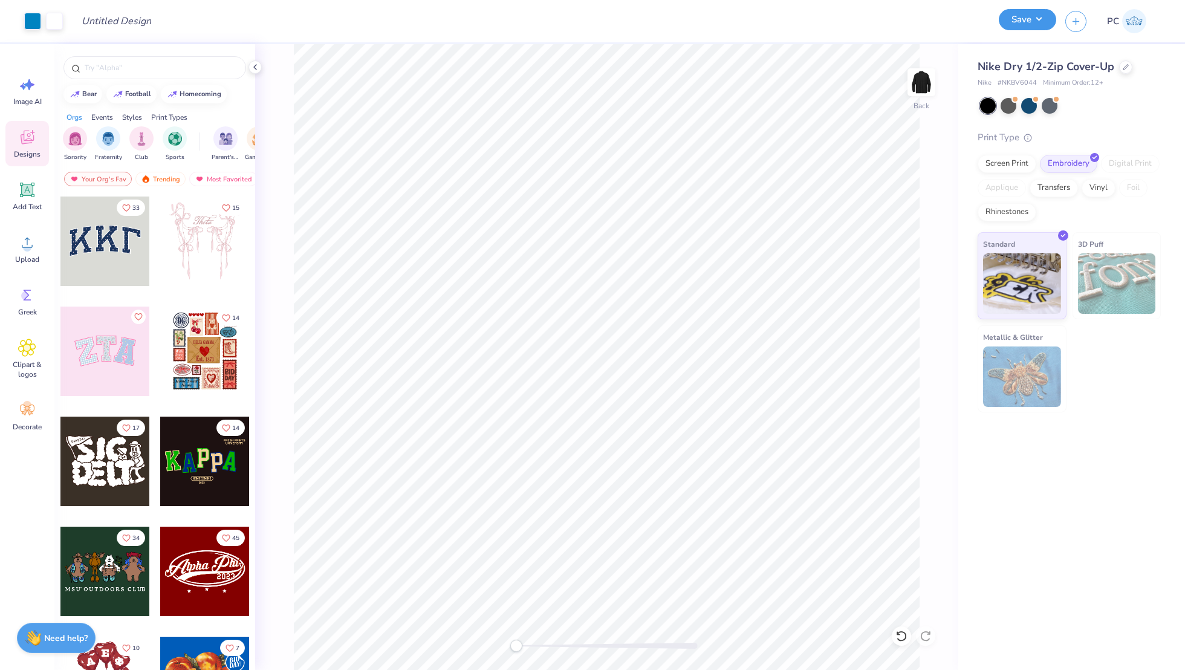
click at [1032, 22] on button "Save" at bounding box center [1027, 19] width 57 height 21
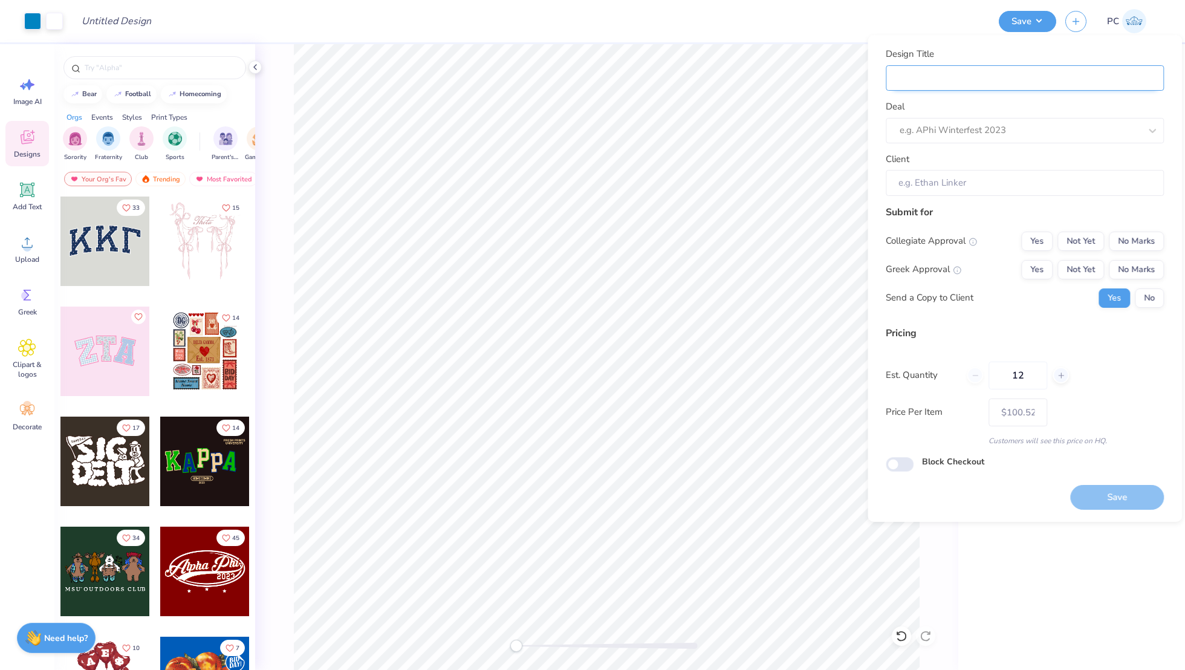
click at [955, 86] on input "Design Title" at bounding box center [1025, 78] width 278 height 26
type input "M"
type input "Me"
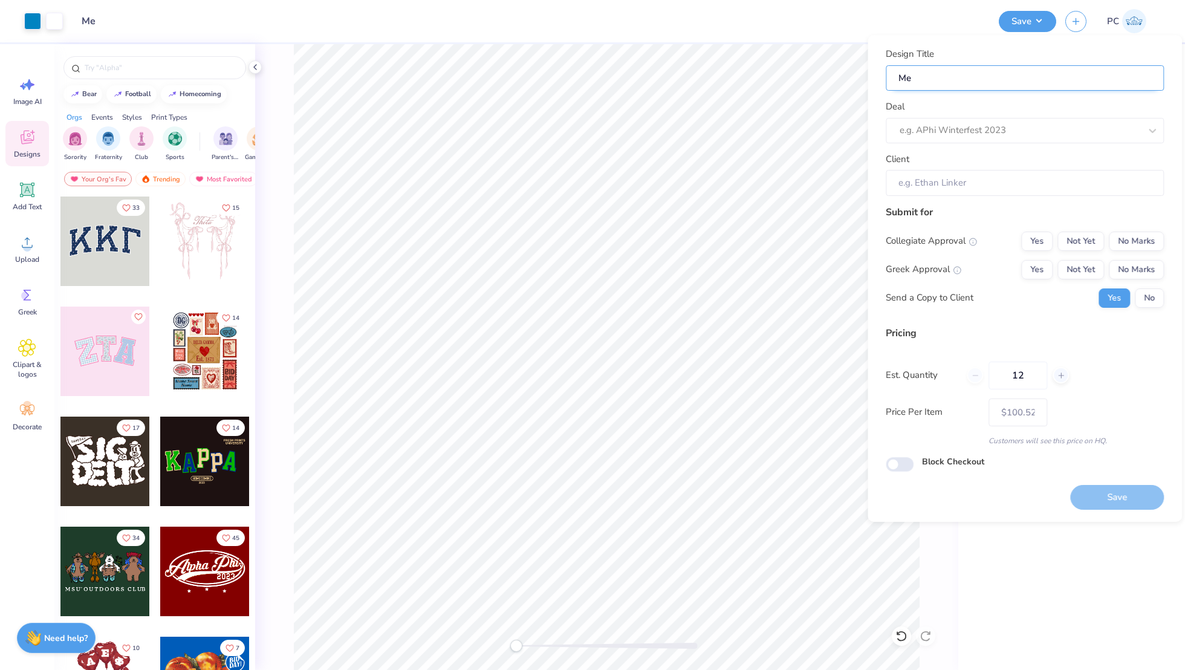
type input "Mer"
type input "Merc"
type input "Merch"
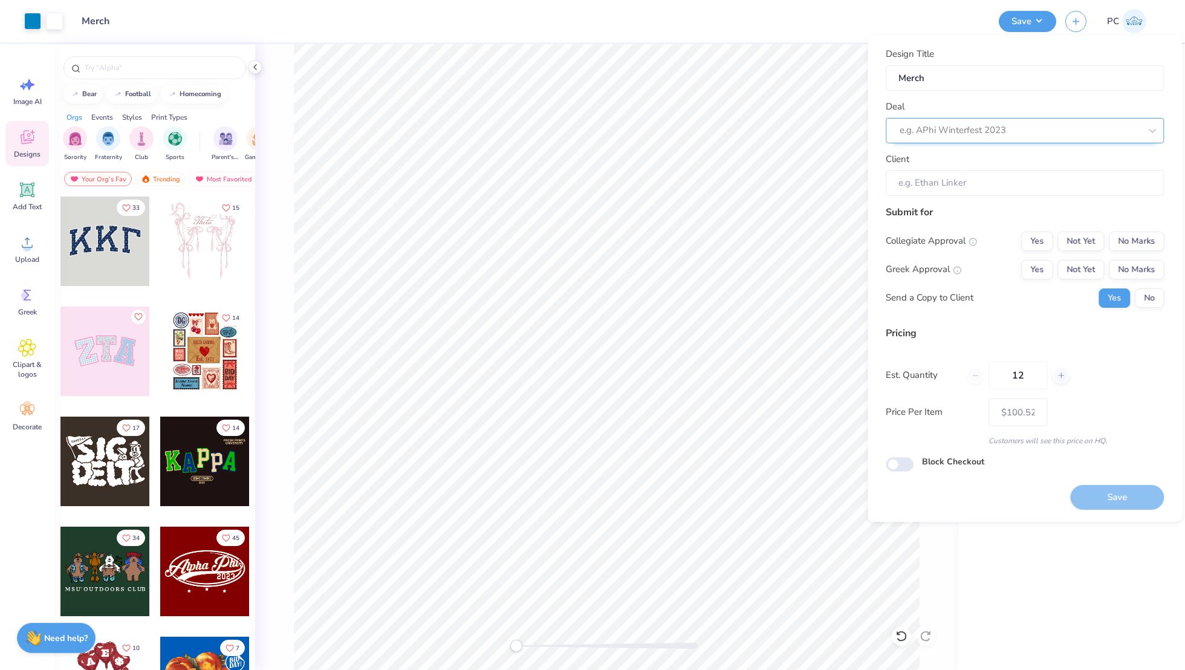
click at [957, 131] on div at bounding box center [1020, 130] width 241 height 16
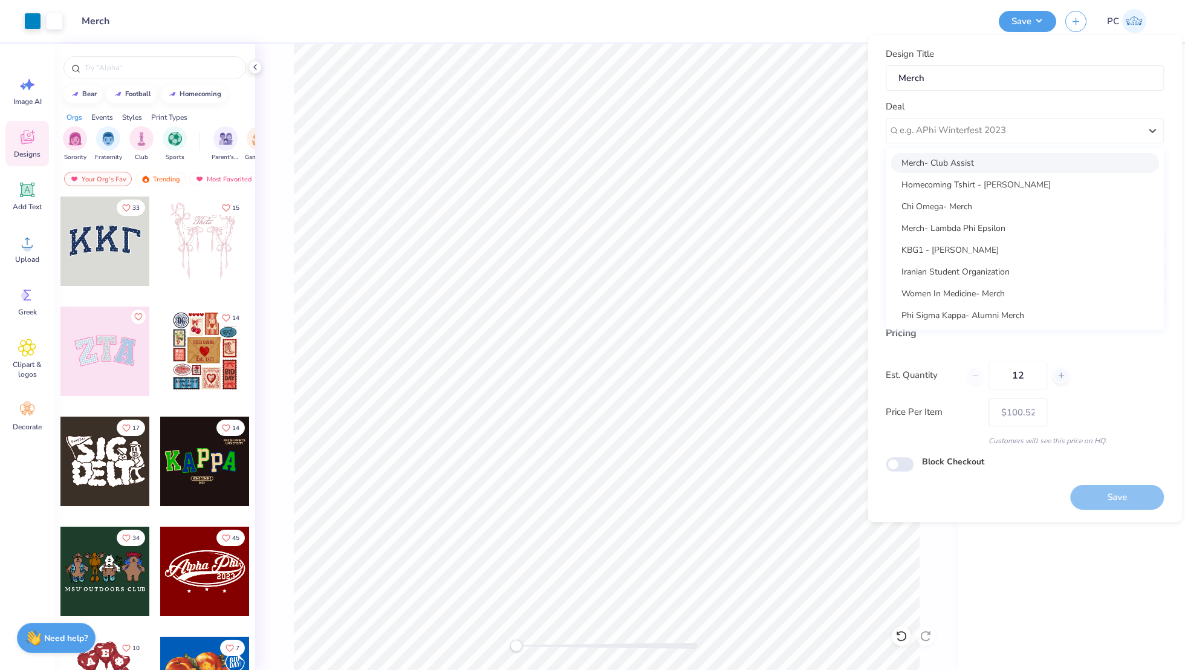
click at [944, 157] on div "Merch- Club Assist" at bounding box center [1025, 163] width 268 height 20
type input "[PERSON_NAME]"
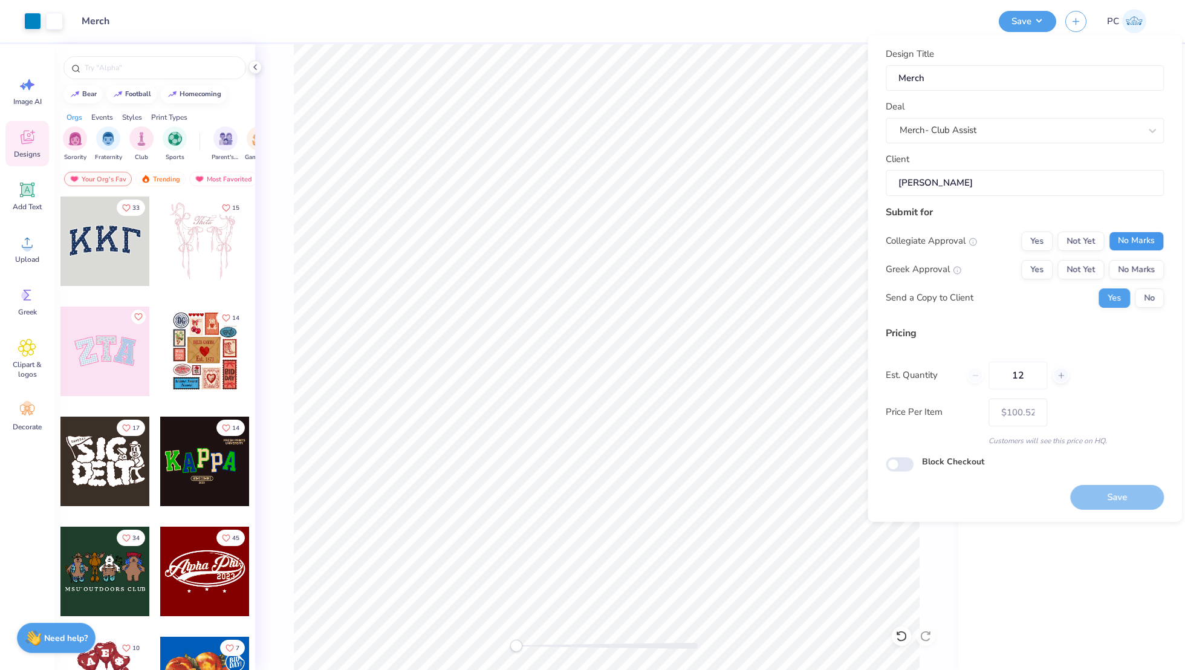
click at [1131, 235] on button "No Marks" at bounding box center [1136, 241] width 55 height 19
click at [1131, 268] on button "No Marks" at bounding box center [1136, 269] width 55 height 19
type input "$100.52"
click at [894, 478] on div "Design Title Merch Deal Merch- Club Assist Client Jeremiah Cordovano Submit for…" at bounding box center [1025, 278] width 278 height 463
click at [898, 464] on input "Block Checkout" at bounding box center [900, 464] width 28 height 15
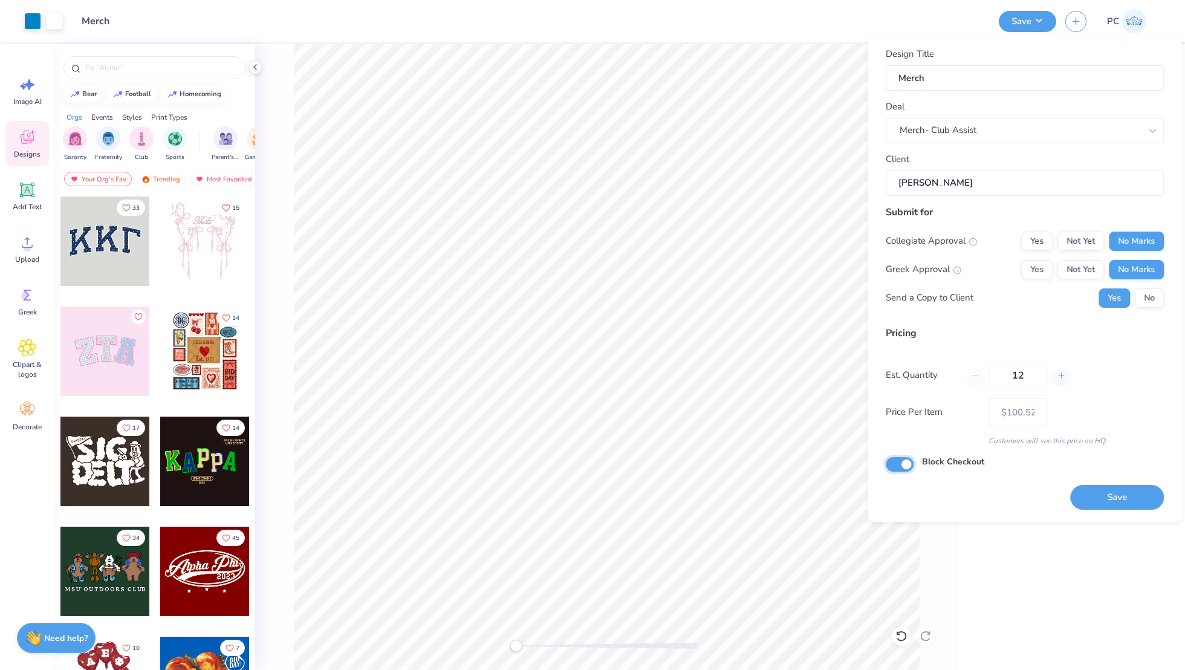
checkbox input "true"
click at [1106, 491] on button "Save" at bounding box center [1117, 497] width 94 height 25
type input "$100.52"
